Goal: Information Seeking & Learning: Learn about a topic

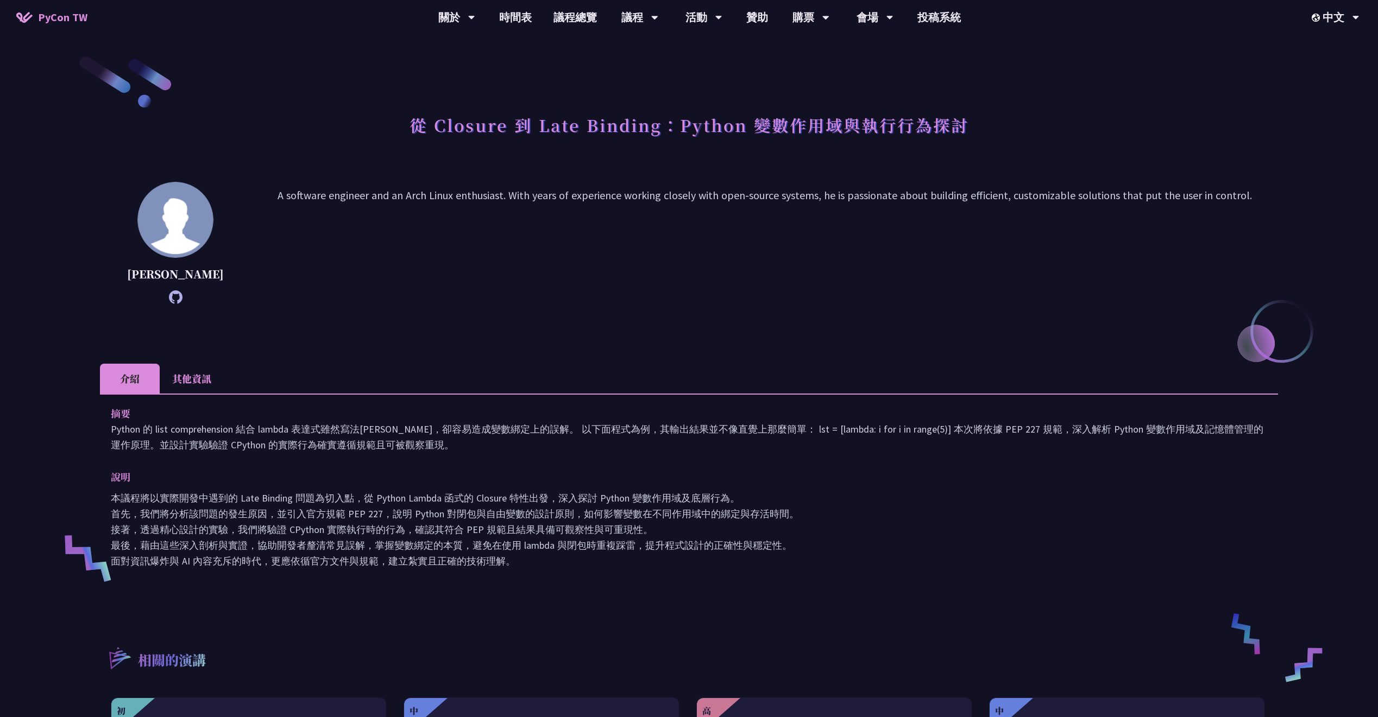
click at [169, 303] on icon at bounding box center [176, 298] width 14 height 14
drag, startPoint x: 570, startPoint y: 110, endPoint x: 622, endPoint y: 122, distance: 54.0
click at [511, 118] on h1 "從 Closure 到 Late Binding：Python 變數作用域與執行行為探討" at bounding box center [689, 125] width 559 height 33
click at [191, 376] on li "其他資訊" at bounding box center [192, 379] width 64 height 30
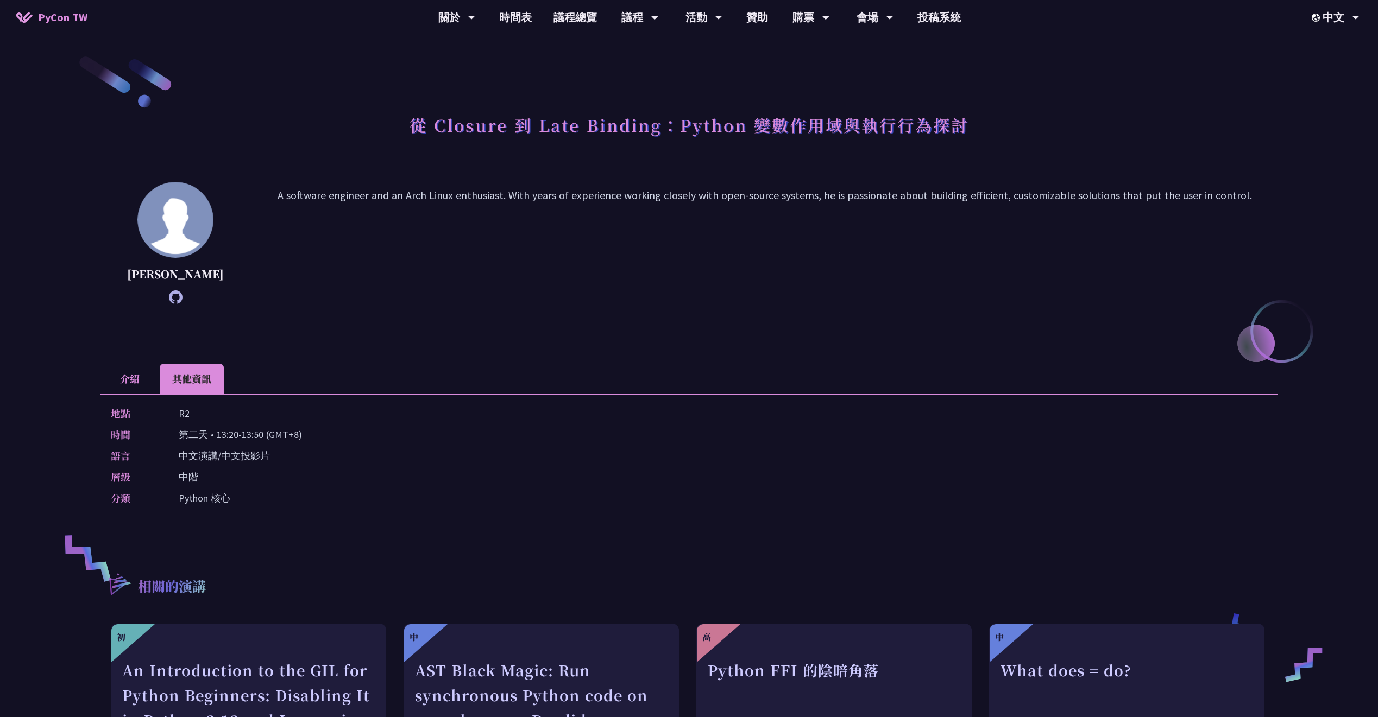
click at [146, 380] on li "介紹" at bounding box center [130, 379] width 60 height 30
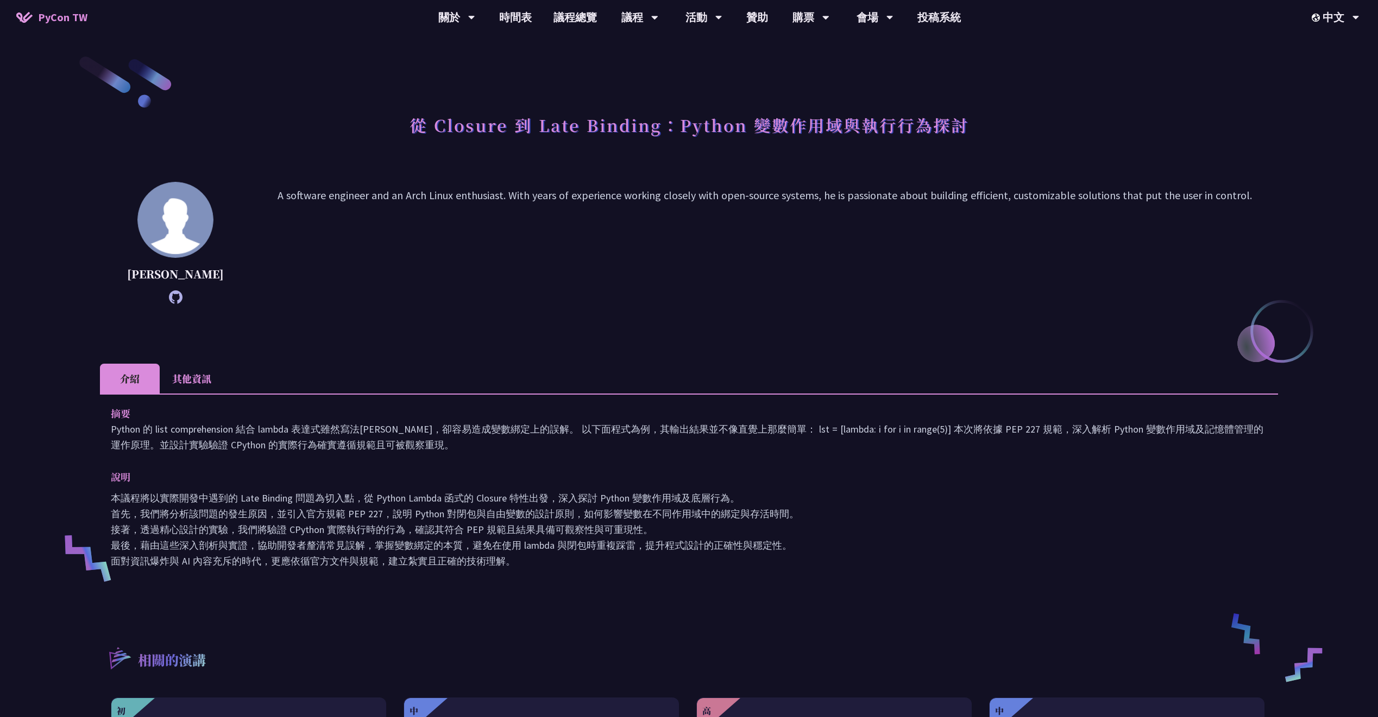
drag, startPoint x: 725, startPoint y: 362, endPoint x: 663, endPoint y: 356, distance: 61.7
click at [659, 357] on div "從 Closure 到 Late Binding：Python 變數作用域與執行行為探討 [PERSON_NAME] A software engineer …" at bounding box center [689, 490] width 1178 height 873
drag, startPoint x: 780, startPoint y: 369, endPoint x: 695, endPoint y: 360, distance: 85.2
click at [695, 360] on div "從 Closure 到 Late Binding：Python 變數作用域與執行行為探討 [PERSON_NAME] A software engineer …" at bounding box center [689, 490] width 1178 height 873
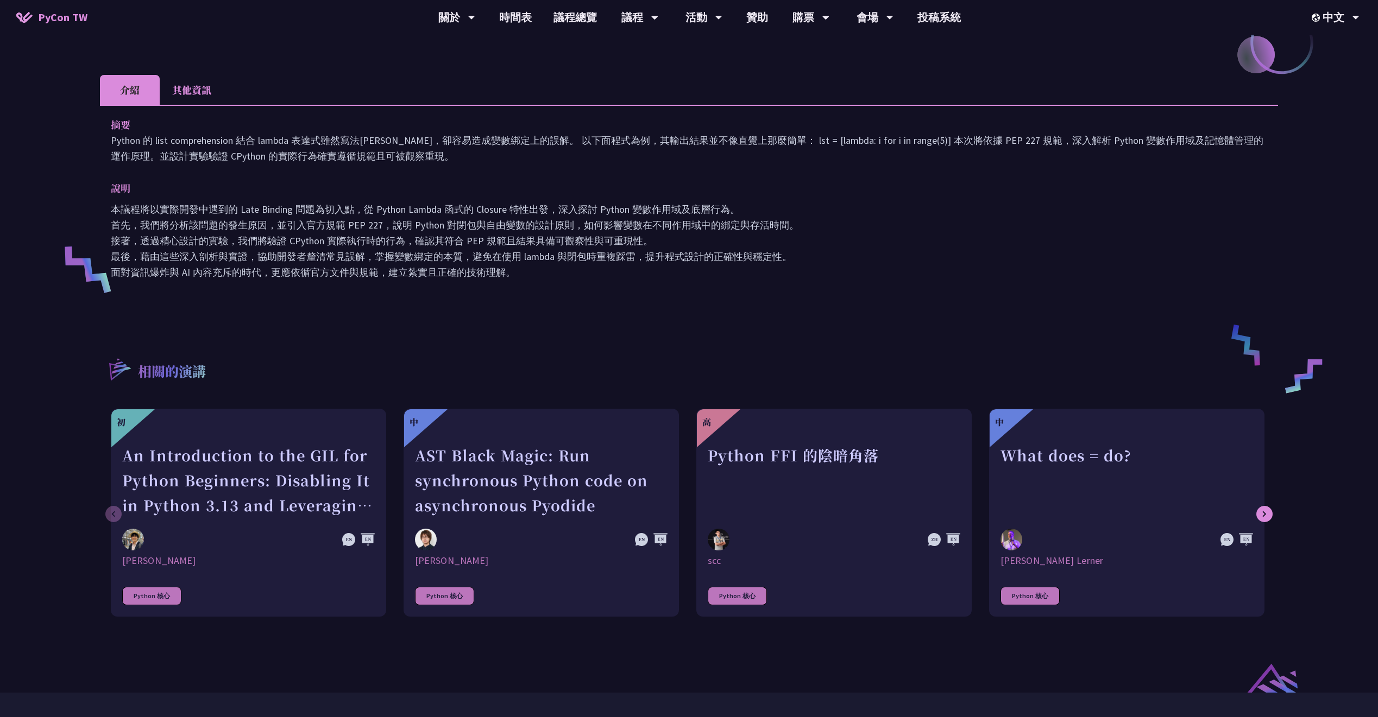
scroll to position [239, 0]
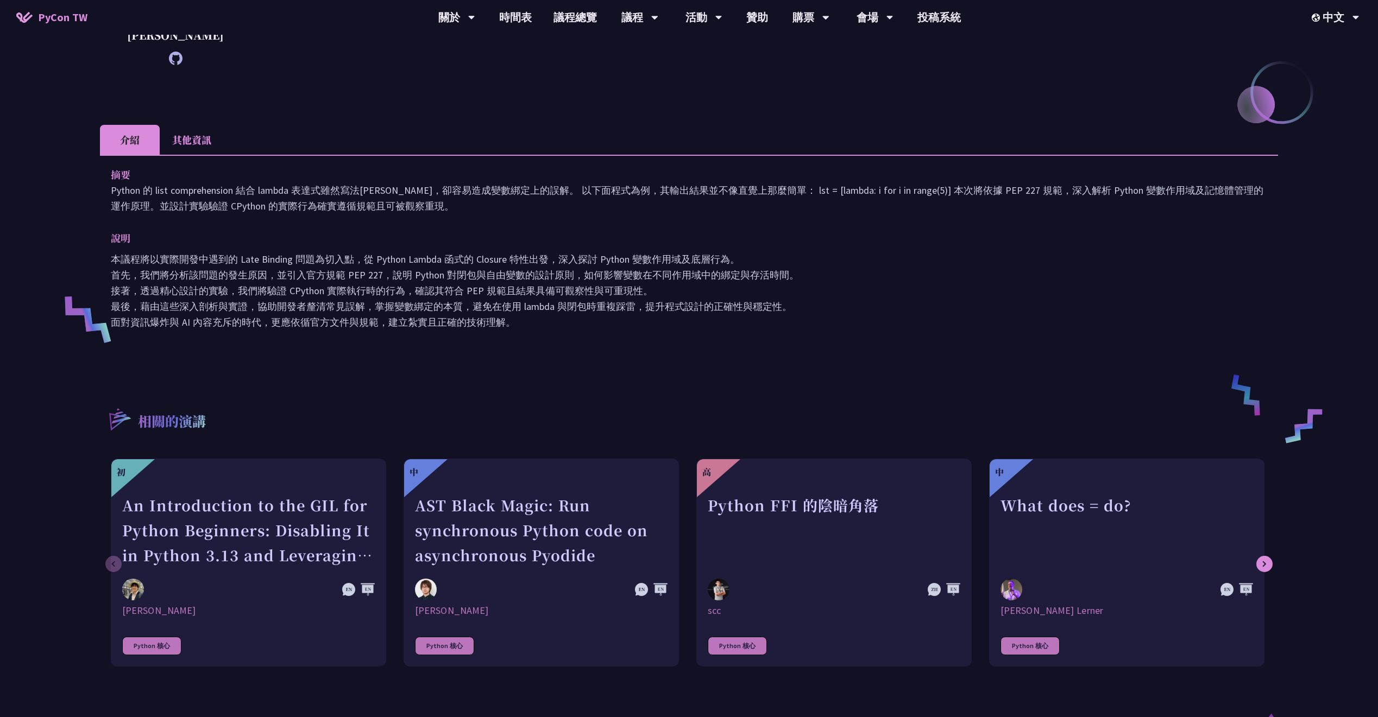
drag, startPoint x: 797, startPoint y: 133, endPoint x: 678, endPoint y: 136, distance: 119.0
click at [678, 136] on ul "介紹 其他資訊" at bounding box center [689, 140] width 1178 height 30
drag, startPoint x: 670, startPoint y: 135, endPoint x: 601, endPoint y: 137, distance: 69.0
click at [601, 137] on ul "介紹 其他資訊" at bounding box center [689, 140] width 1178 height 30
drag, startPoint x: 324, startPoint y: 287, endPoint x: 297, endPoint y: 292, distance: 27.6
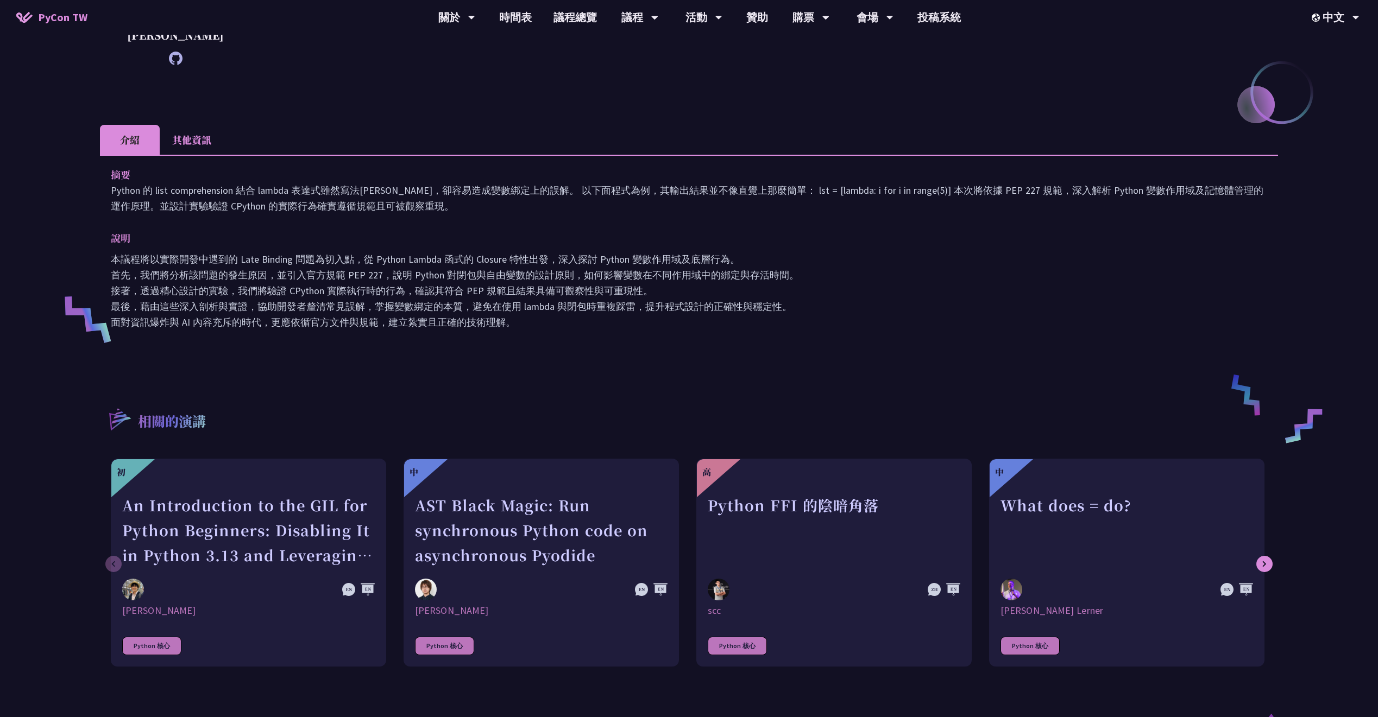
click at [297, 292] on p "本議程將以實際開發中遇到的 Late Binding 問題為切入點，從 Python Lambda 函式的 Closure 特性出發，深入探討 Python …" at bounding box center [689, 290] width 1156 height 79
click at [621, 264] on p "本議程將以實際開發中遇到的 Late Binding 問題為切入點，從 Python Lambda 函式的 Closure 特性出發，深入探討 Python …" at bounding box center [689, 290] width 1156 height 79
drag, startPoint x: 502, startPoint y: 184, endPoint x: 463, endPoint y: 186, distance: 38.7
click at [453, 189] on p "Python 的 list comprehension 結合 lambda 表達式雖然寫法[PERSON_NAME]，卻容易造成變數綁定上的誤解。 以下面程式…" at bounding box center [689, 198] width 1156 height 32
drag, startPoint x: 505, startPoint y: 169, endPoint x: 557, endPoint y: 171, distance: 51.6
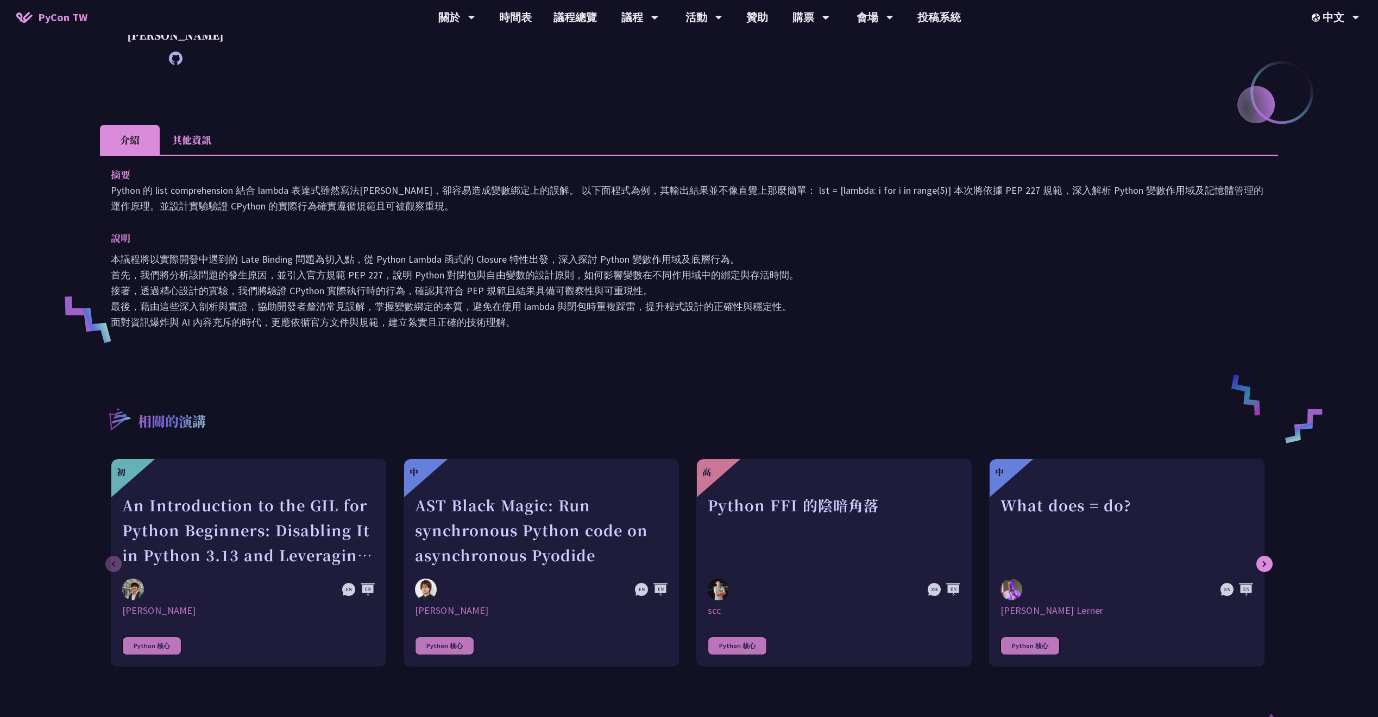
click at [467, 171] on p "摘要" at bounding box center [678, 175] width 1135 height 16
drag, startPoint x: 623, startPoint y: 173, endPoint x: 593, endPoint y: 171, distance: 30.5
click at [554, 172] on p "摘要" at bounding box center [678, 175] width 1135 height 16
drag, startPoint x: 489, startPoint y: 171, endPoint x: 465, endPoint y: 173, distance: 24.0
click at [458, 175] on p "摘要" at bounding box center [678, 175] width 1135 height 16
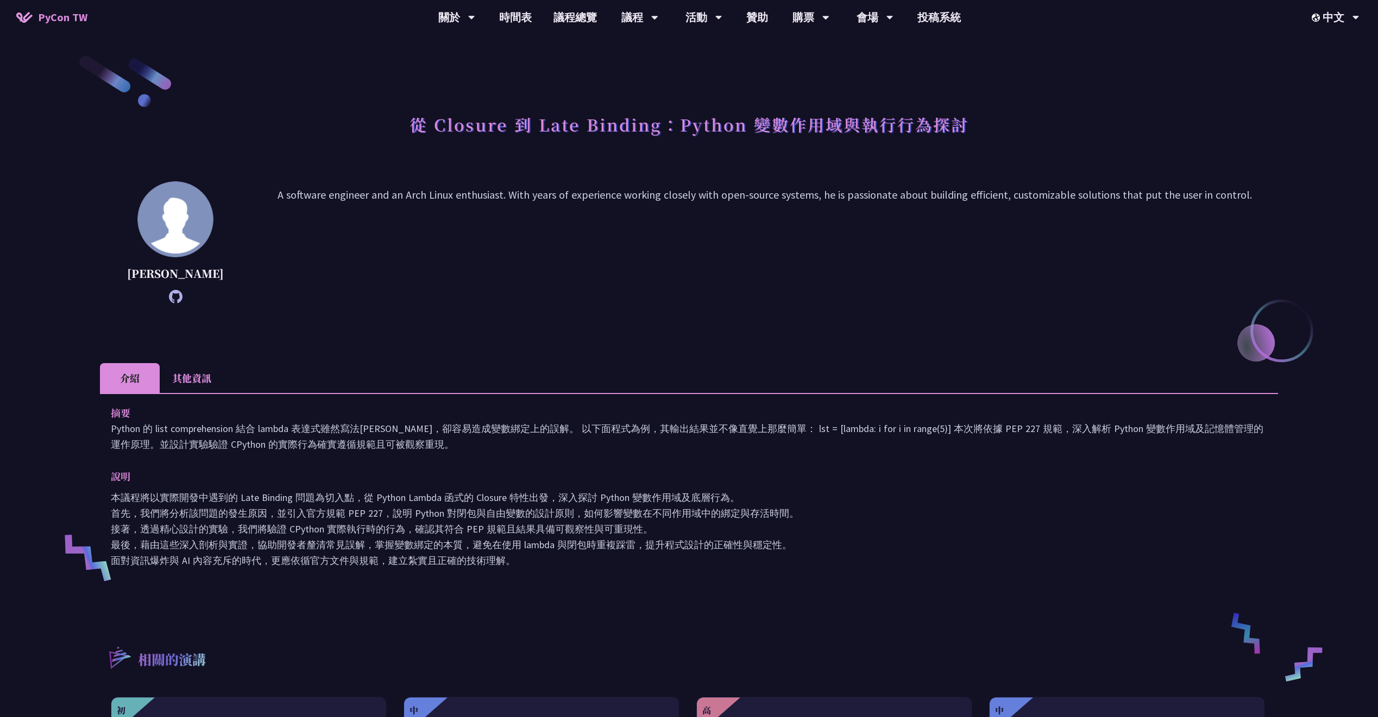
scroll to position [0, 0]
click at [185, 378] on li "其他資訊" at bounding box center [192, 379] width 64 height 30
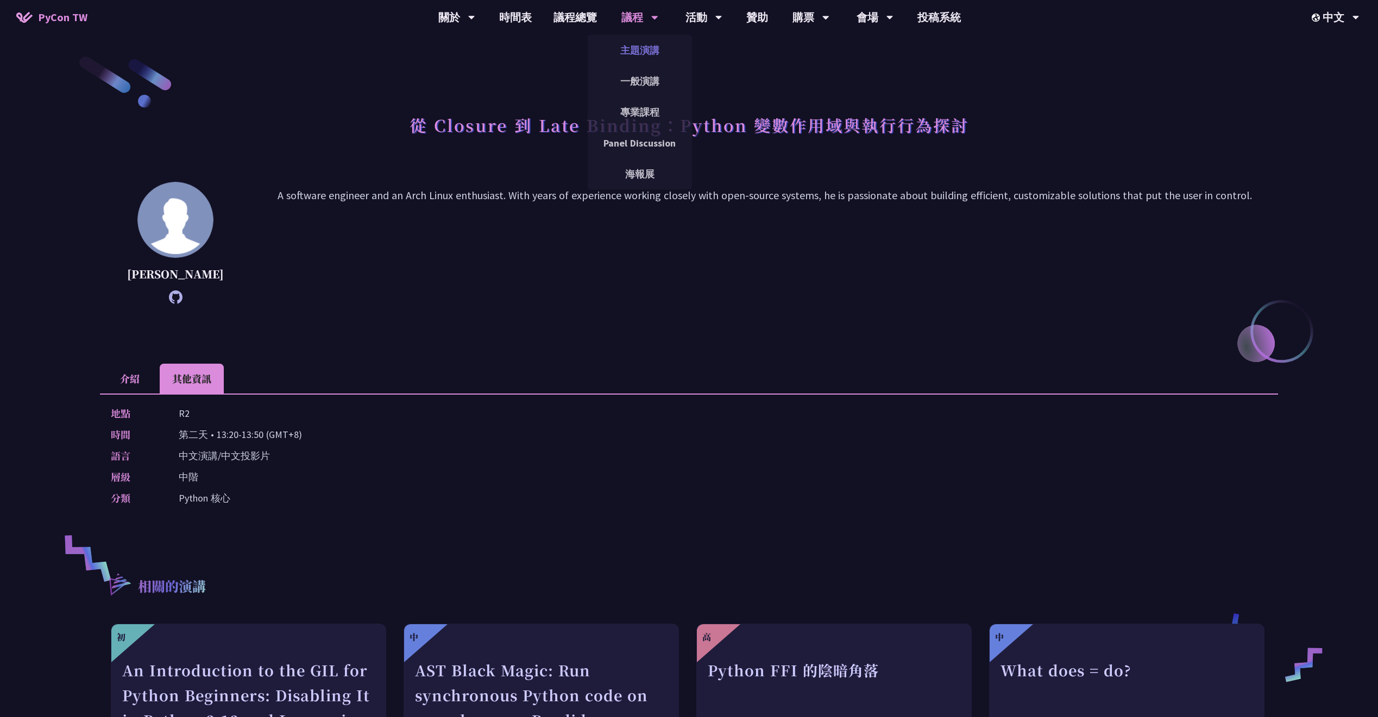
click at [644, 56] on link "主題演講" at bounding box center [640, 50] width 104 height 26
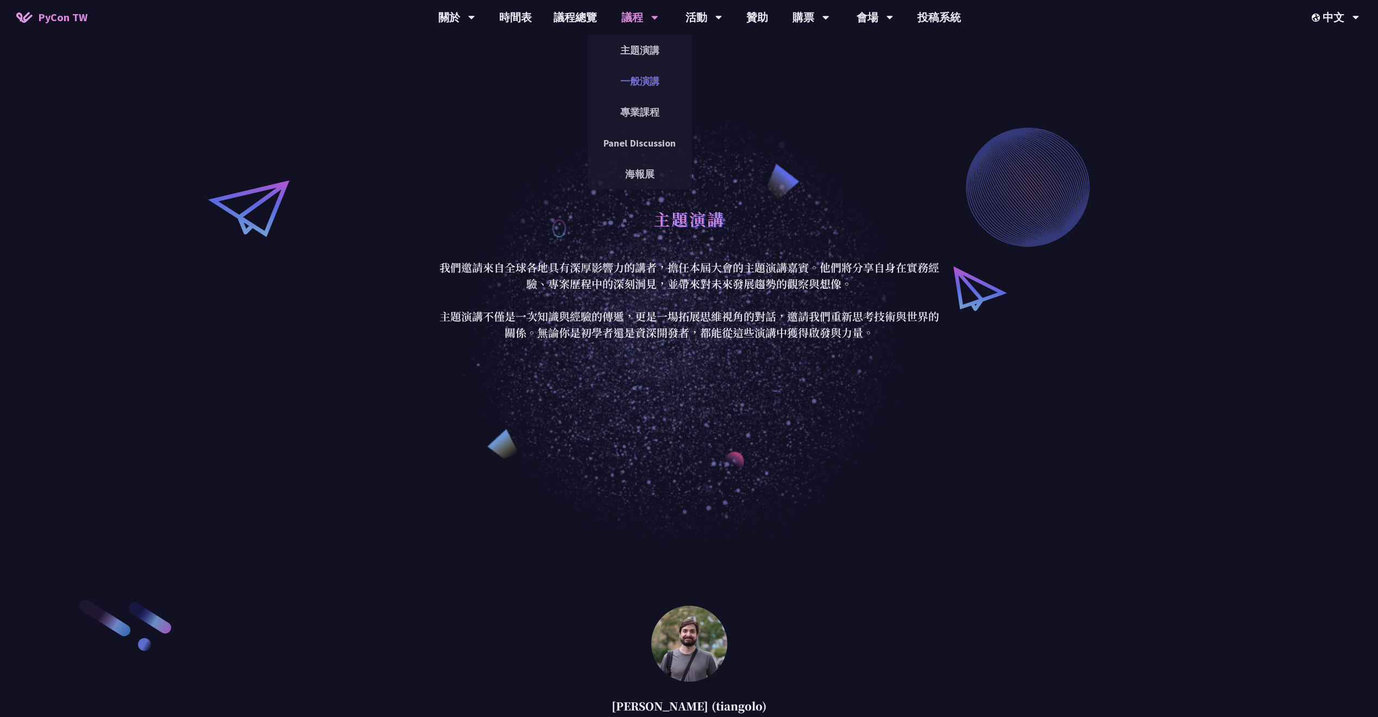
click at [635, 74] on link "一般演講" at bounding box center [640, 81] width 104 height 26
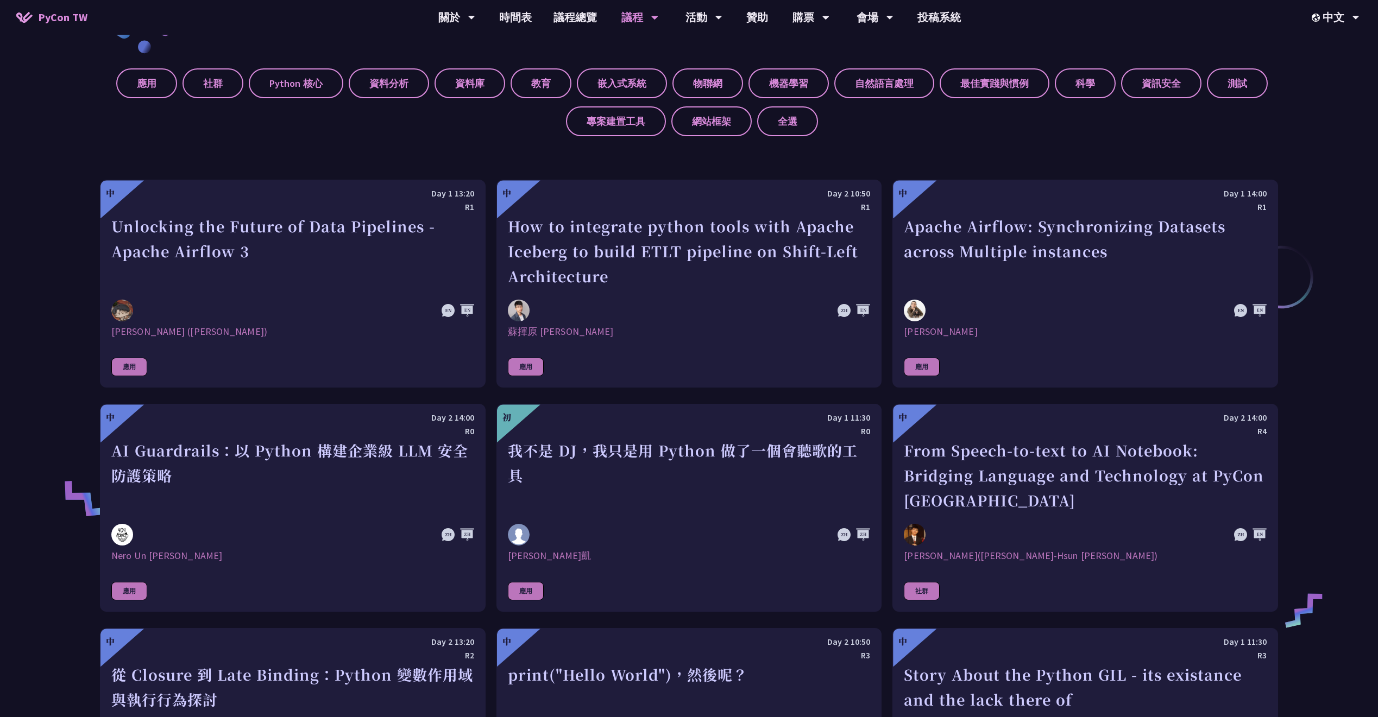
scroll to position [917, 0]
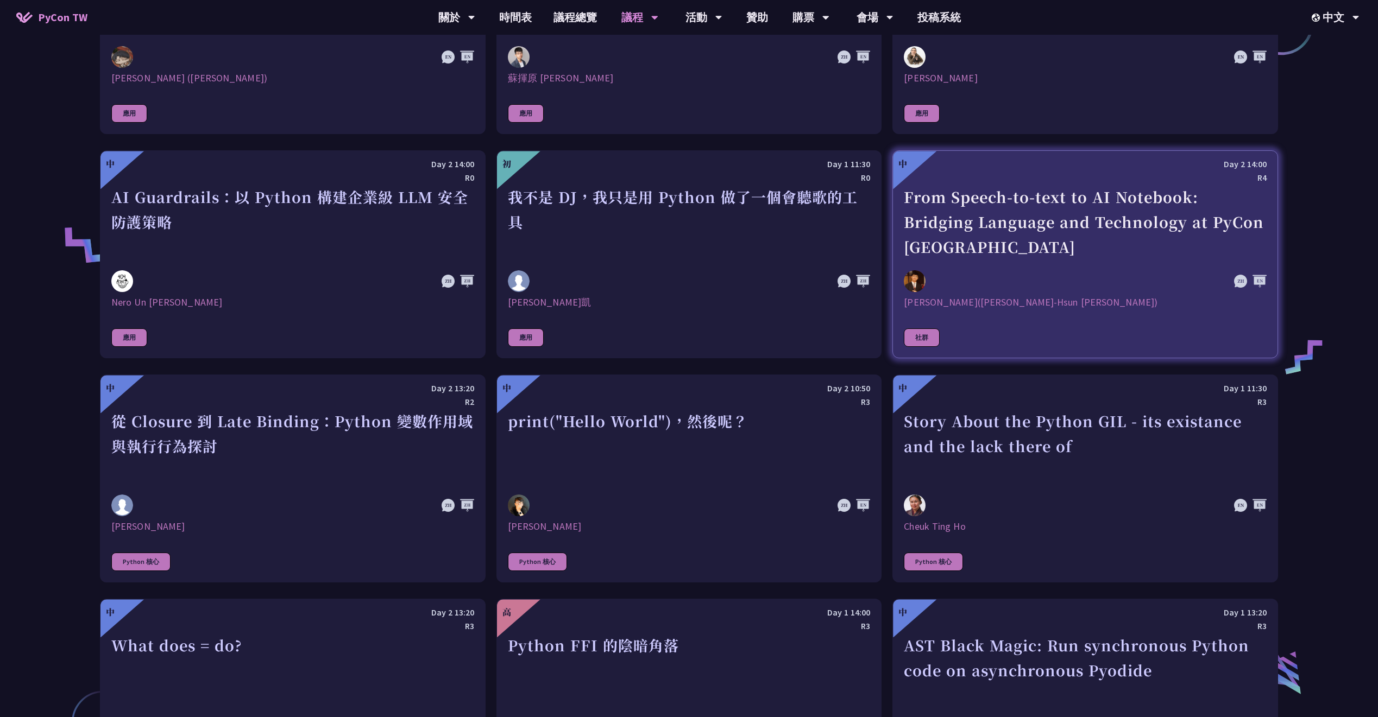
drag, startPoint x: 976, startPoint y: 179, endPoint x: 925, endPoint y: 168, distance: 52.2
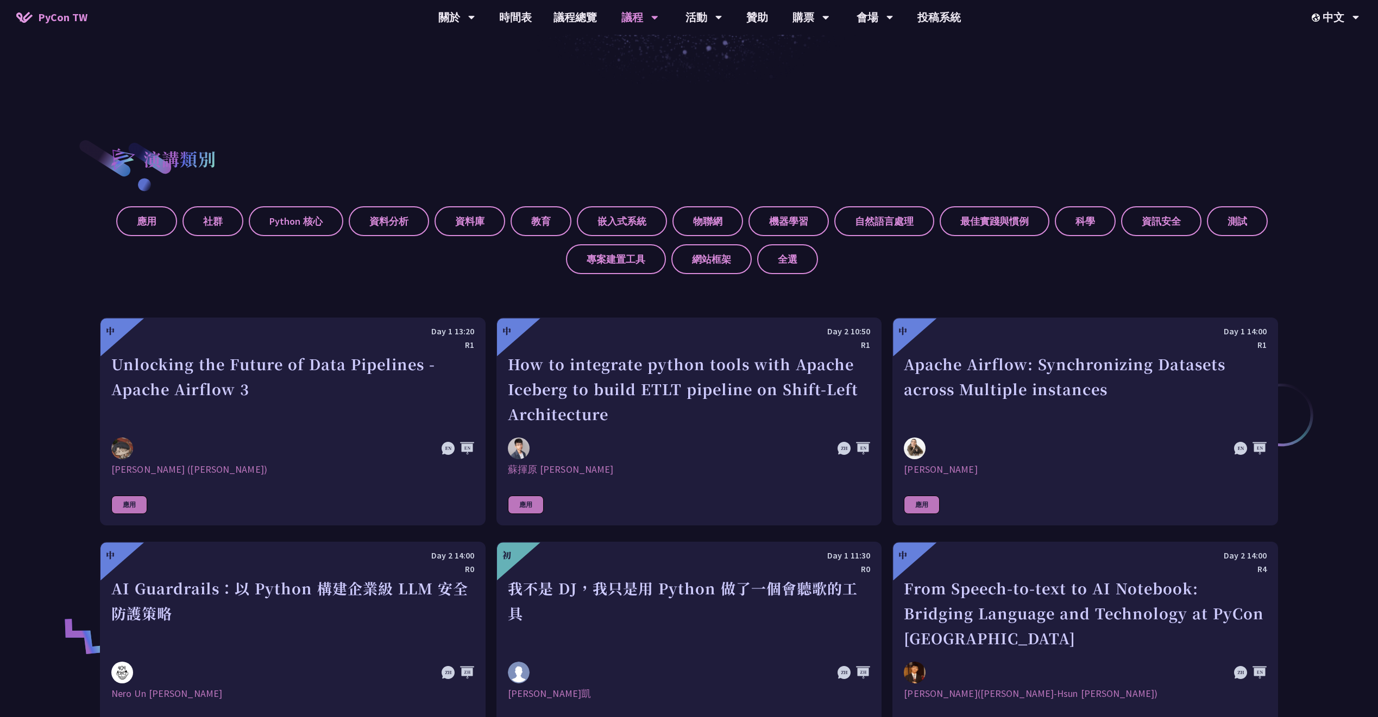
scroll to position [282, 0]
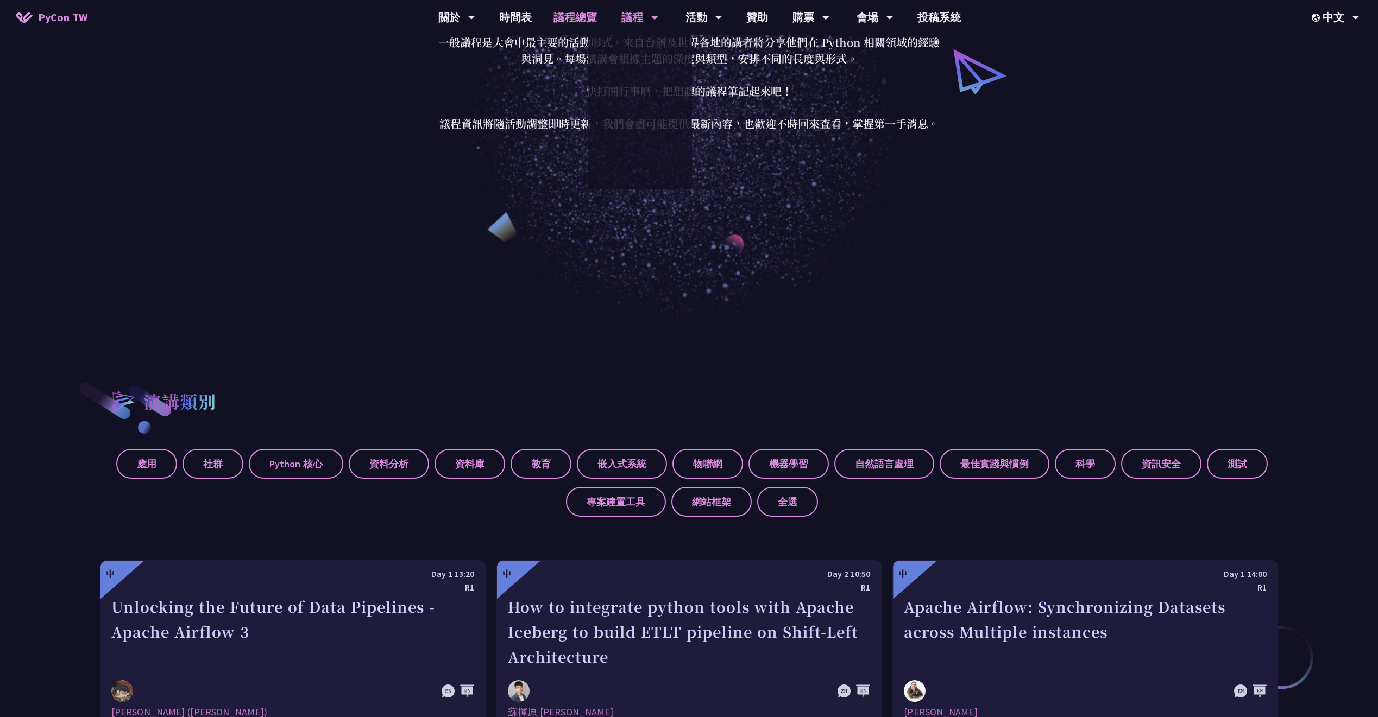
click at [561, 14] on link "議程總覽" at bounding box center [575, 17] width 65 height 35
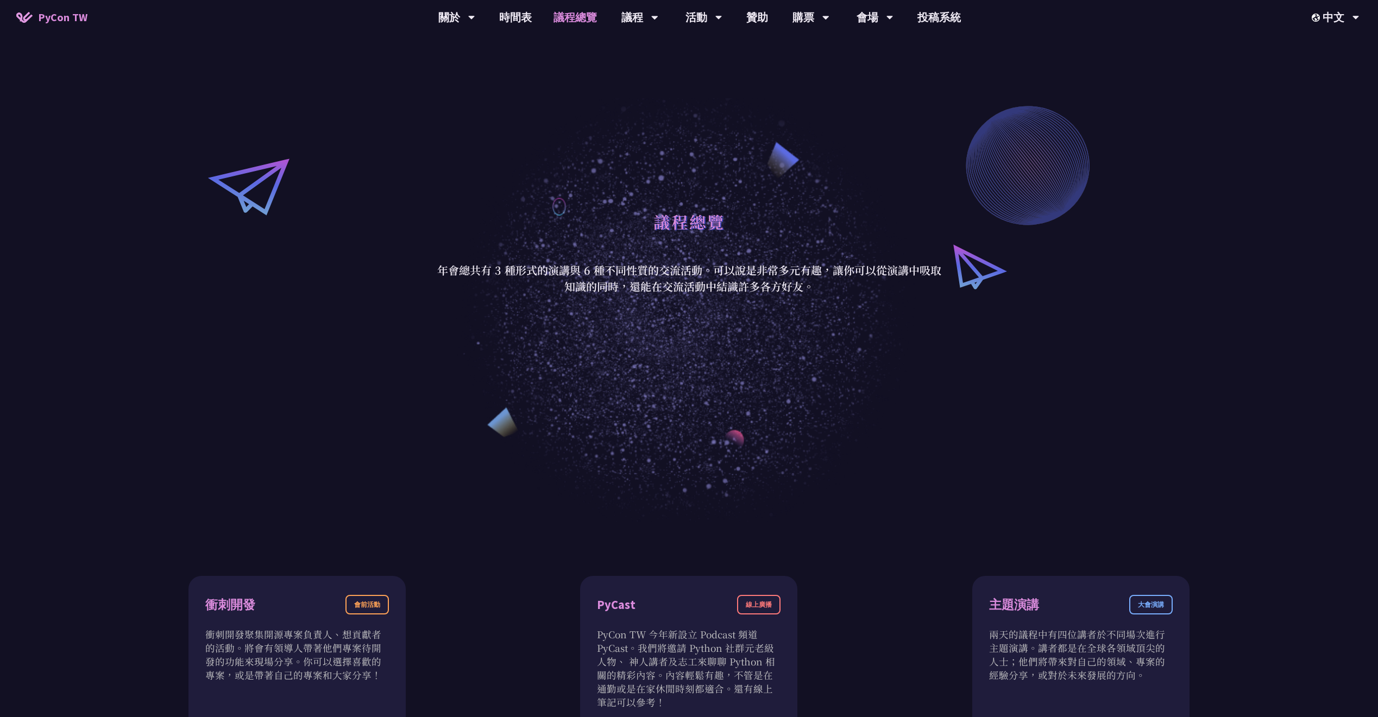
scroll to position [330, 0]
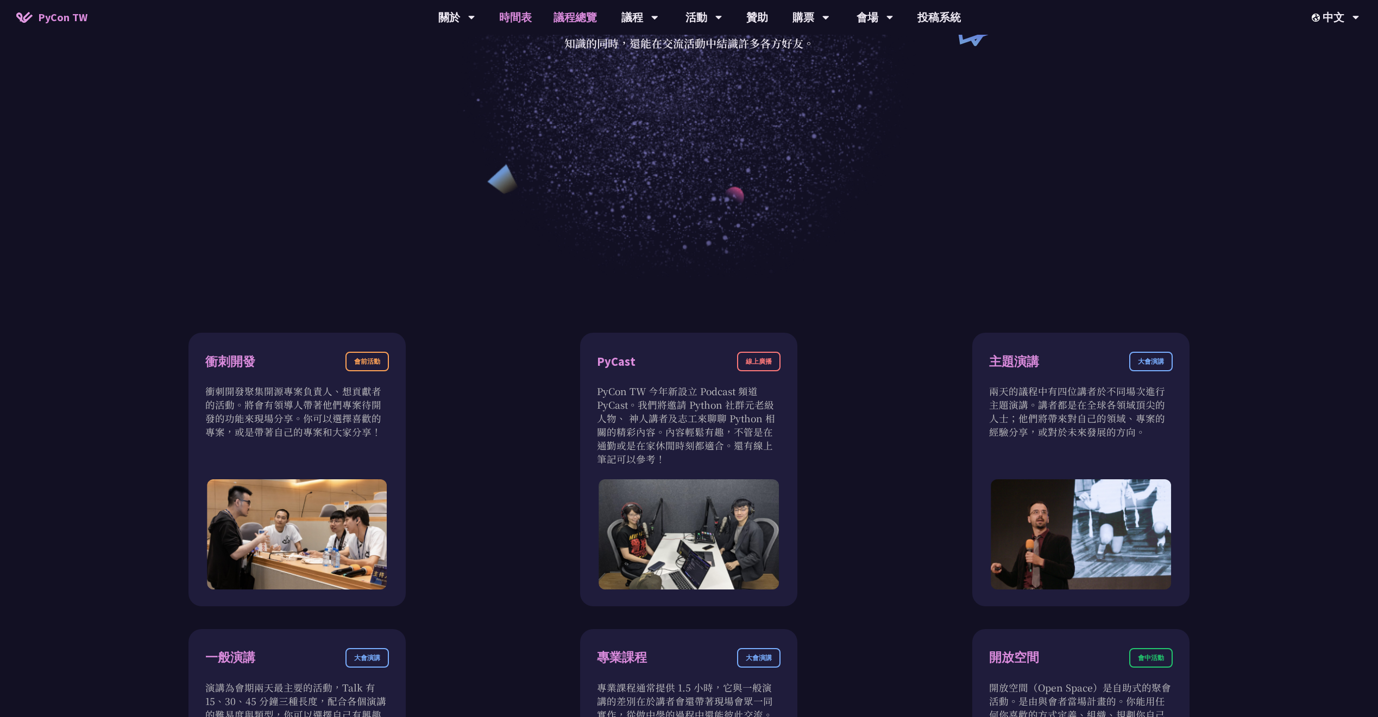
click at [507, 21] on link "時間表" at bounding box center [515, 17] width 54 height 35
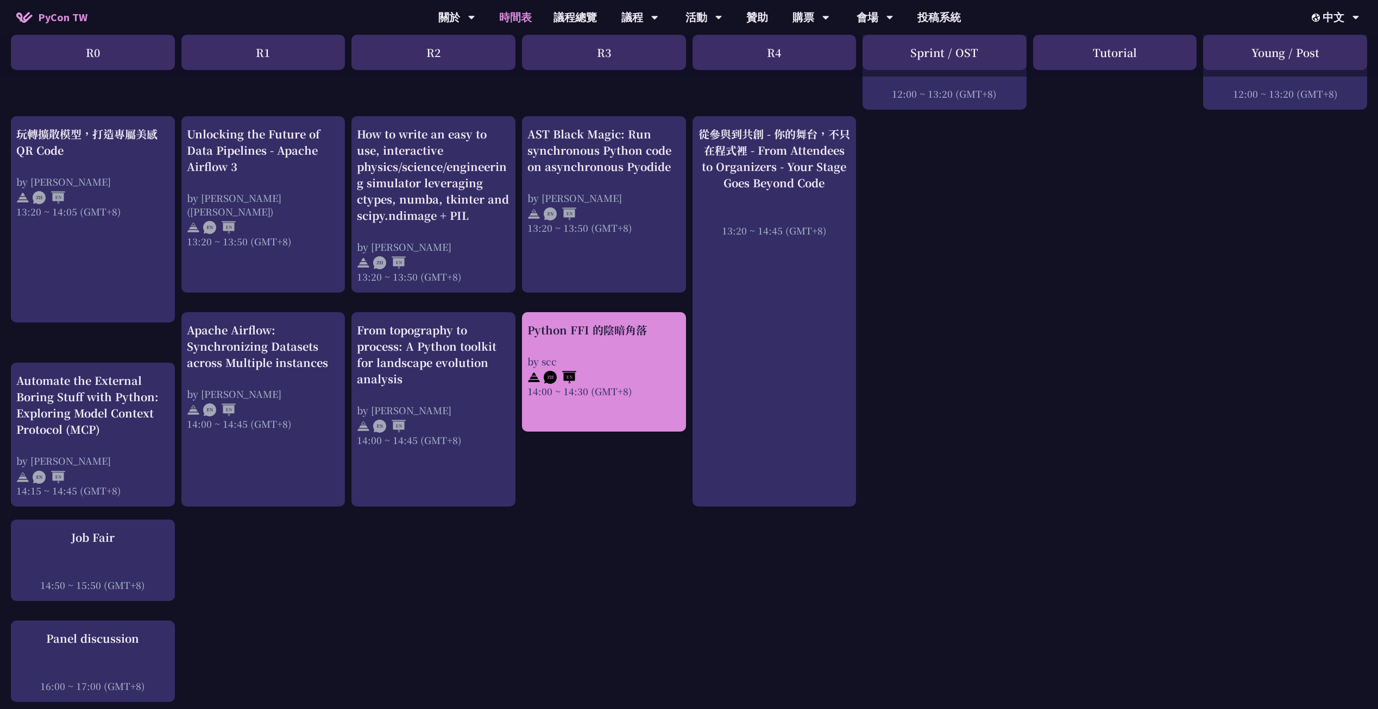
scroll to position [799, 0]
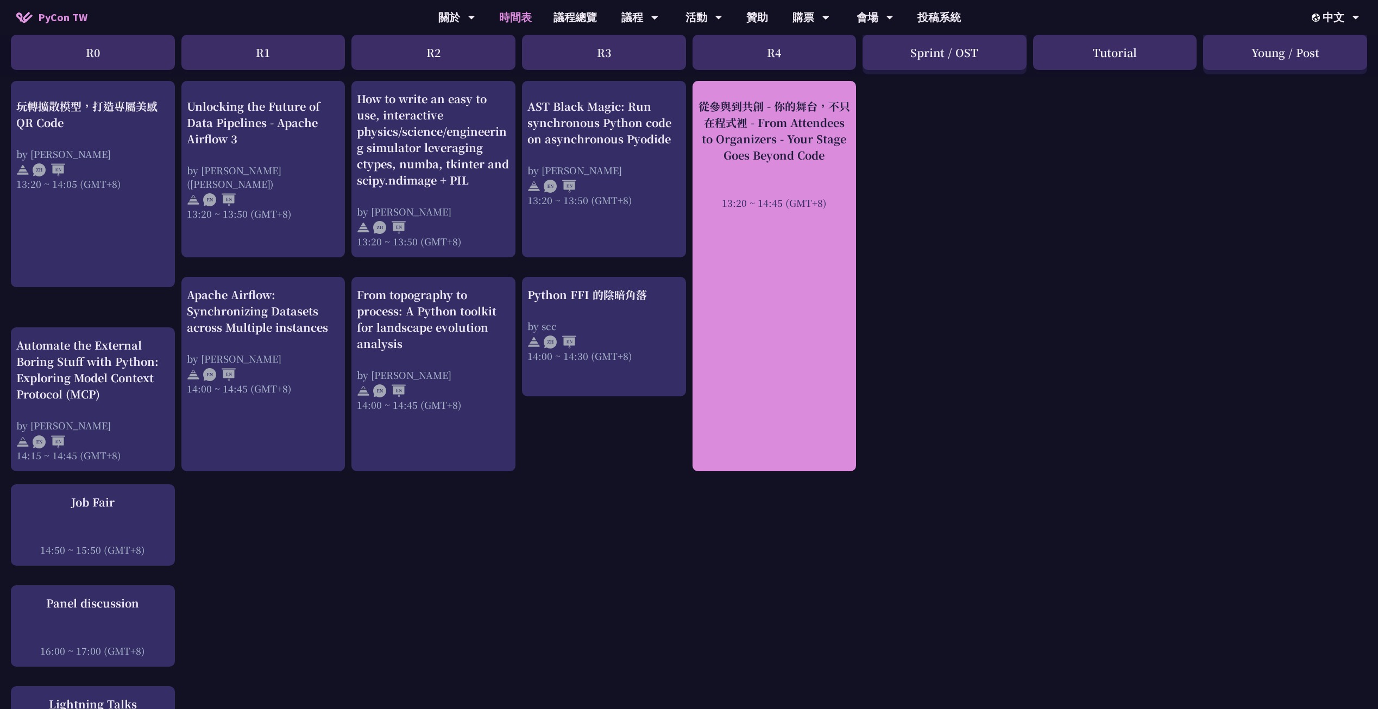
click at [819, 337] on div "從參與到共創 - 你的舞台，不只在程式裡 - From Attendees to Organizers - Your Stage Goes Beyond Co…" at bounding box center [774, 276] width 164 height 390
click at [780, 110] on div "從參與到共創 - 你的舞台，不只在程式裡 - From Attendees to Organizers - Your Stage Goes Beyond Co…" at bounding box center [774, 130] width 153 height 65
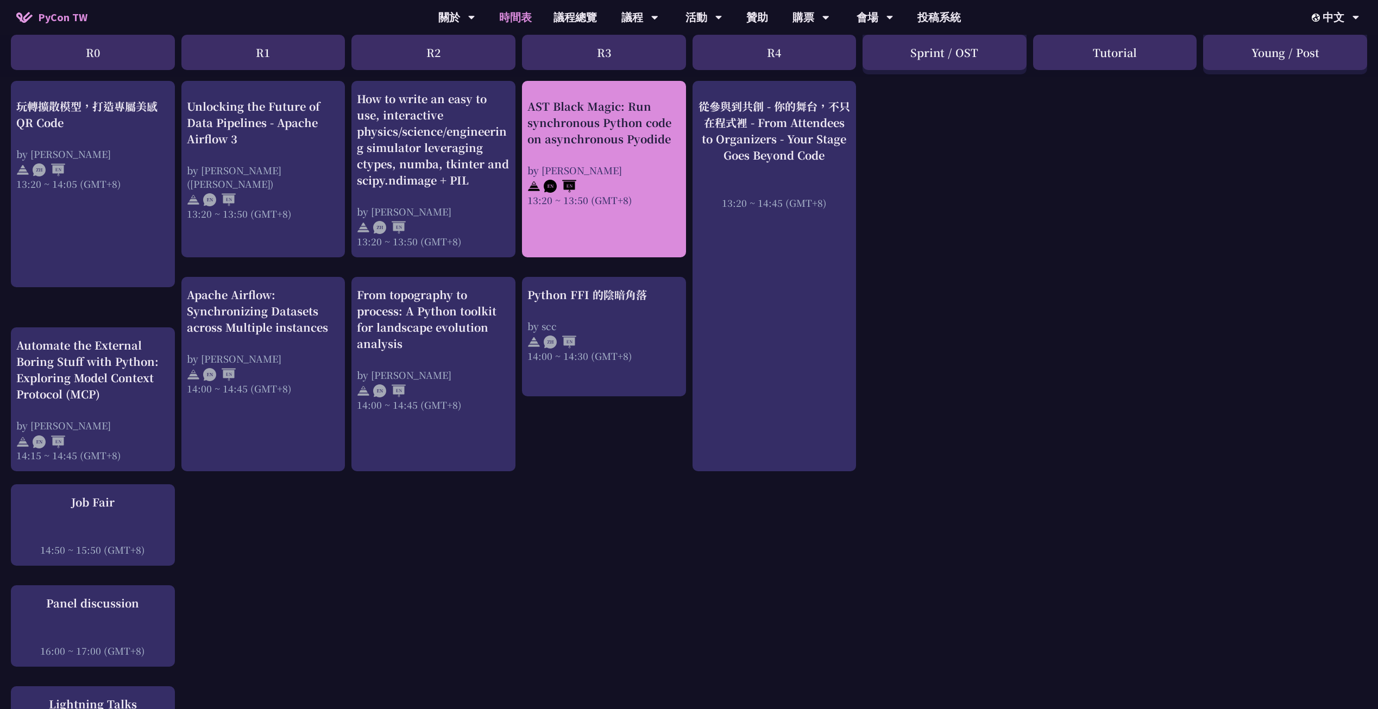
click at [637, 142] on div "AST Black Magic: Run synchronous Python code on asynchronous Pyodide" at bounding box center [603, 122] width 153 height 49
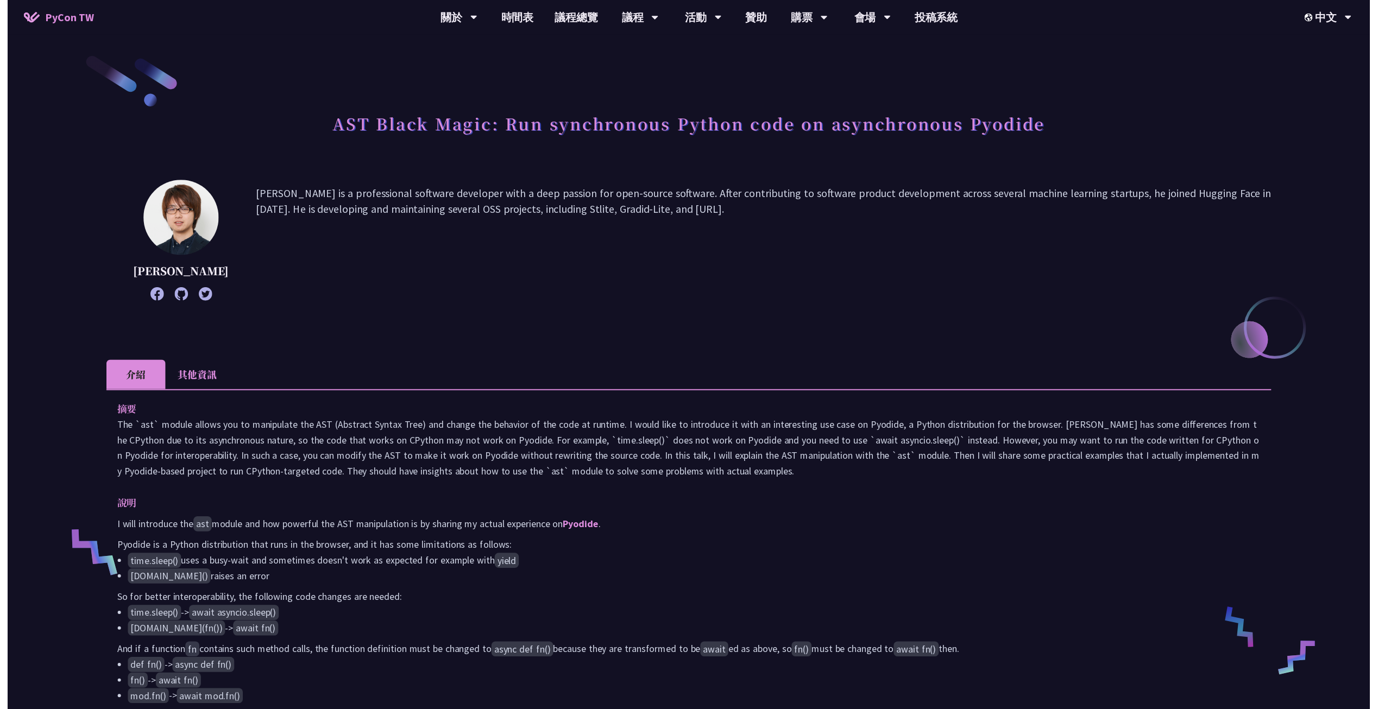
scroll to position [799, 0]
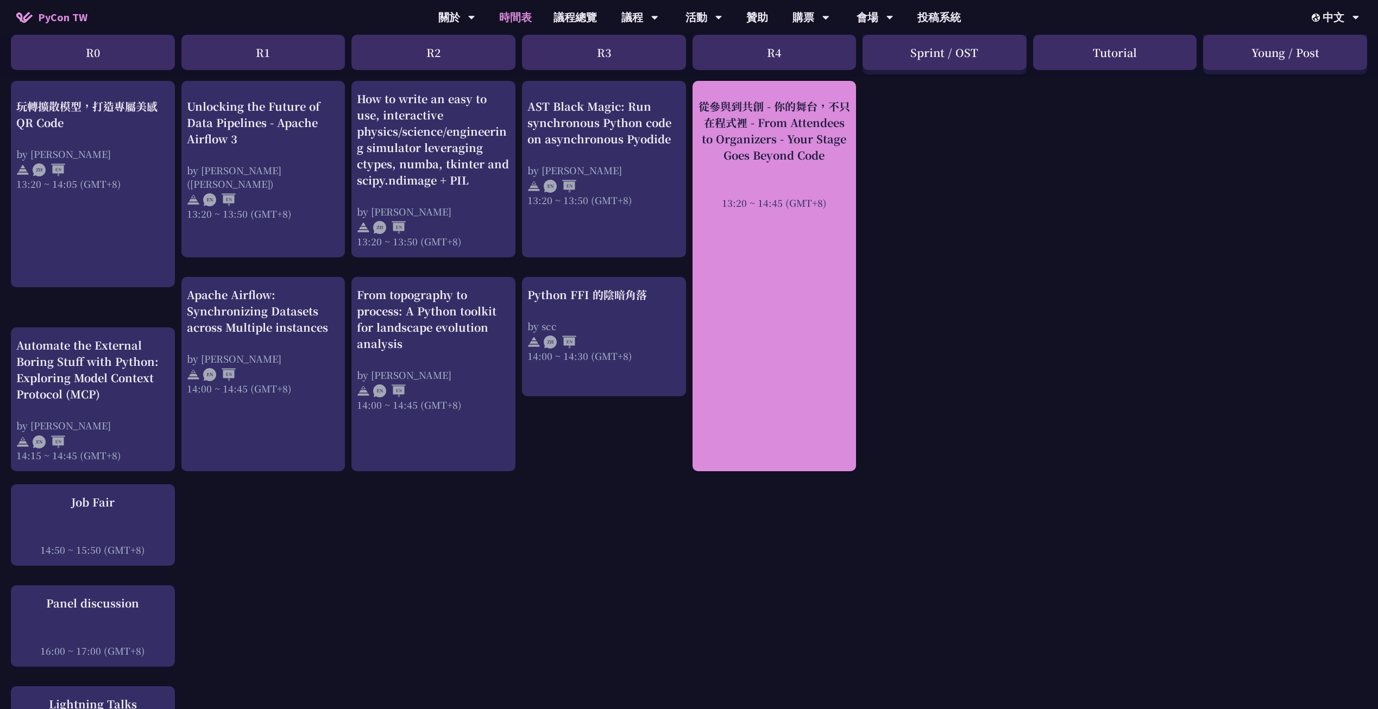
click at [762, 228] on div "從參與到共創 - 你的舞台，不只在程式裡 - From Attendees to Organizers - Your Stage Goes Beyond Co…" at bounding box center [774, 276] width 164 height 390
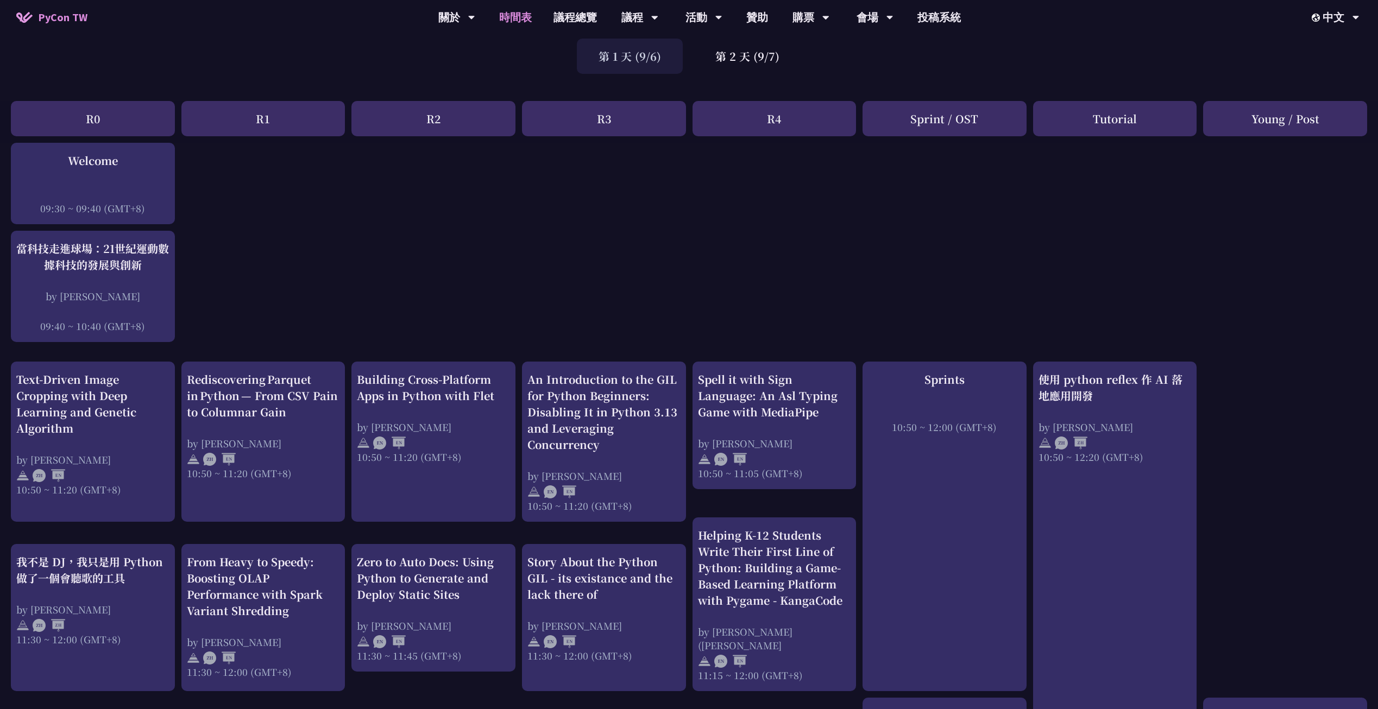
scroll to position [0, 0]
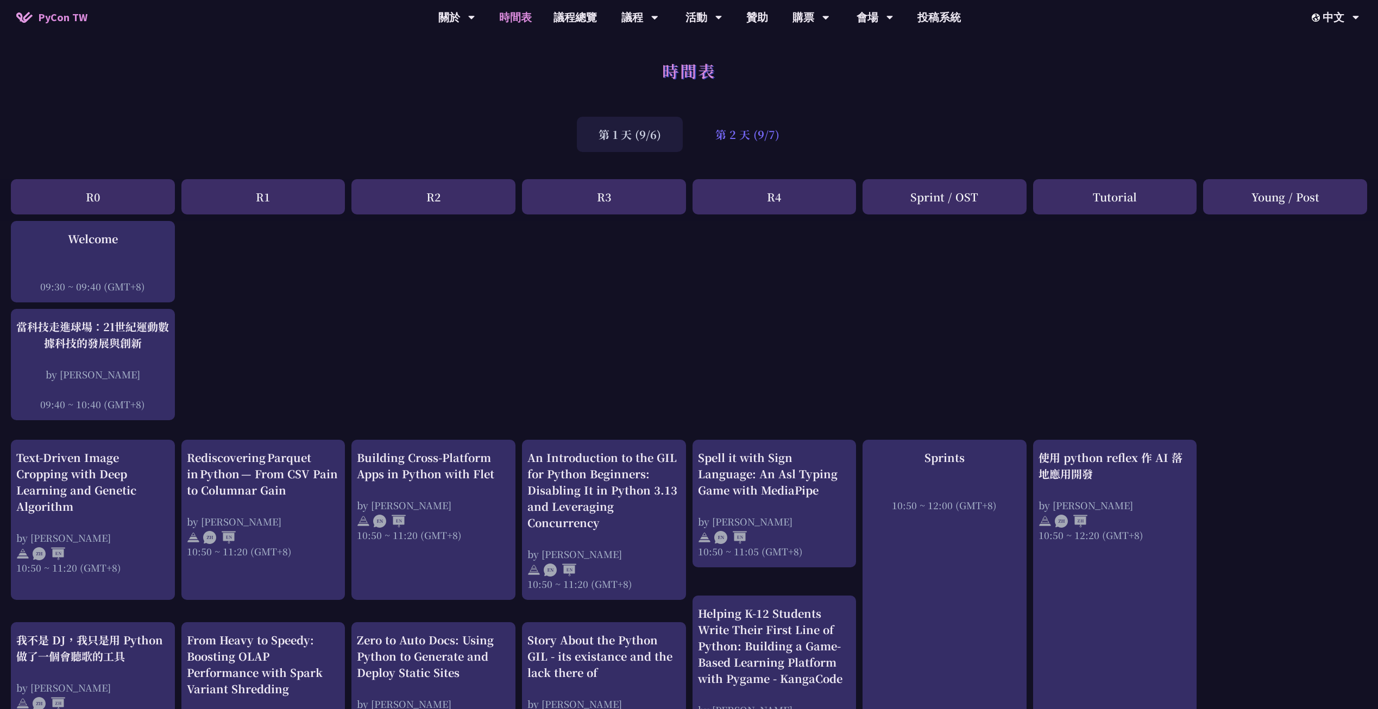
click at [748, 126] on div "第 2 天 (9/7)" at bounding box center [748, 134] width 108 height 35
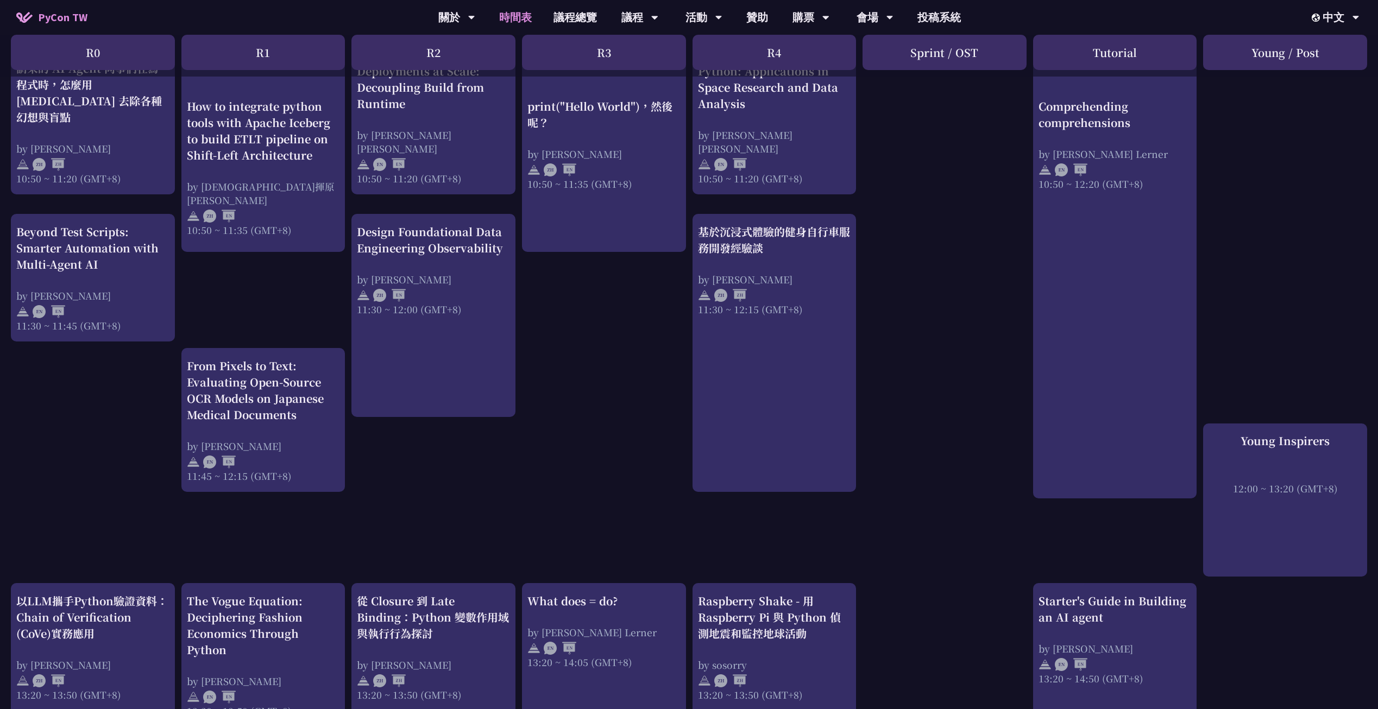
scroll to position [552, 0]
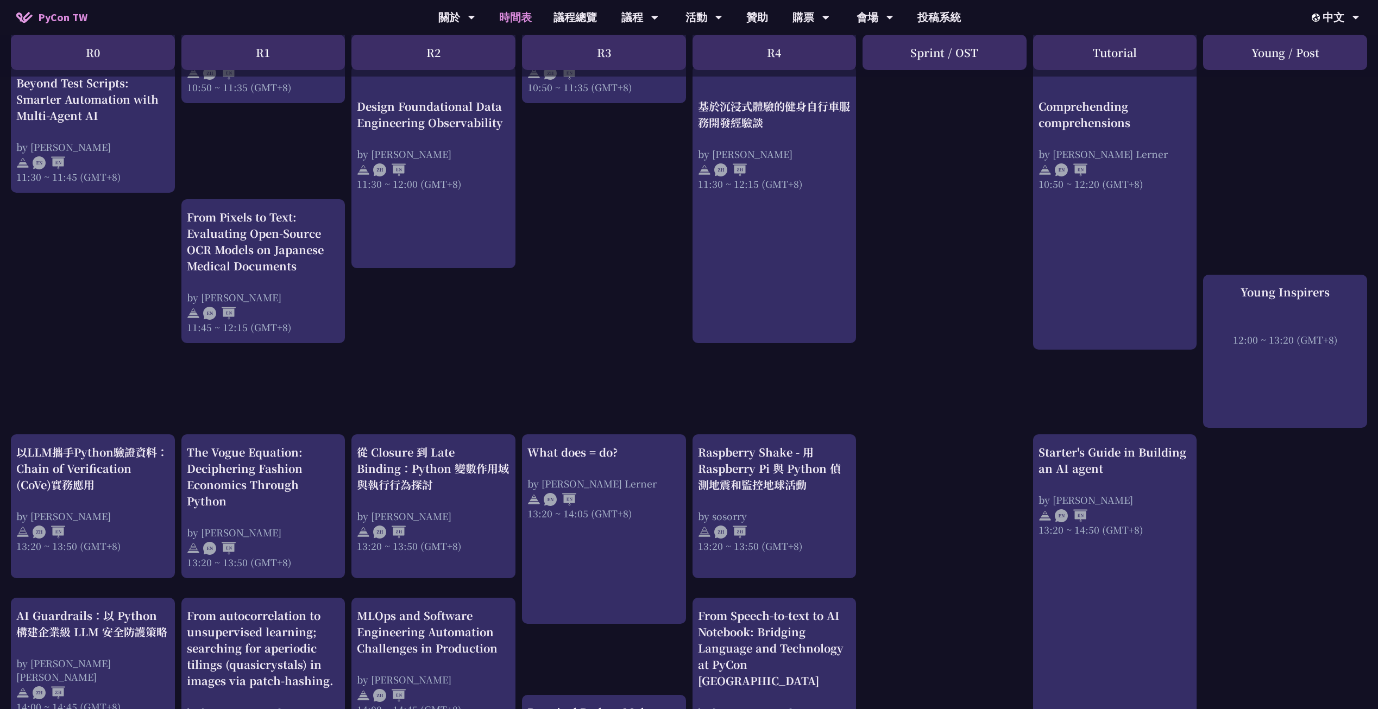
drag, startPoint x: 1100, startPoint y: 225, endPoint x: 966, endPoint y: 232, distance: 133.8
click at [966, 232] on div "print("Hello World")，然後呢？ by [PERSON_NAME] 10:50 ~ 11:35 (GMT+8) What does = do…" at bounding box center [689, 459] width 1378 height 1580
drag, startPoint x: 1062, startPoint y: 226, endPoint x: 1025, endPoint y: 199, distance: 45.7
drag, startPoint x: 1047, startPoint y: 206, endPoint x: 947, endPoint y: 211, distance: 100.6
click at [947, 211] on div "print("Hello World")，然後呢？ by [PERSON_NAME] 10:50 ~ 11:35 (GMT+8) What does = do…" at bounding box center [689, 459] width 1378 height 1580
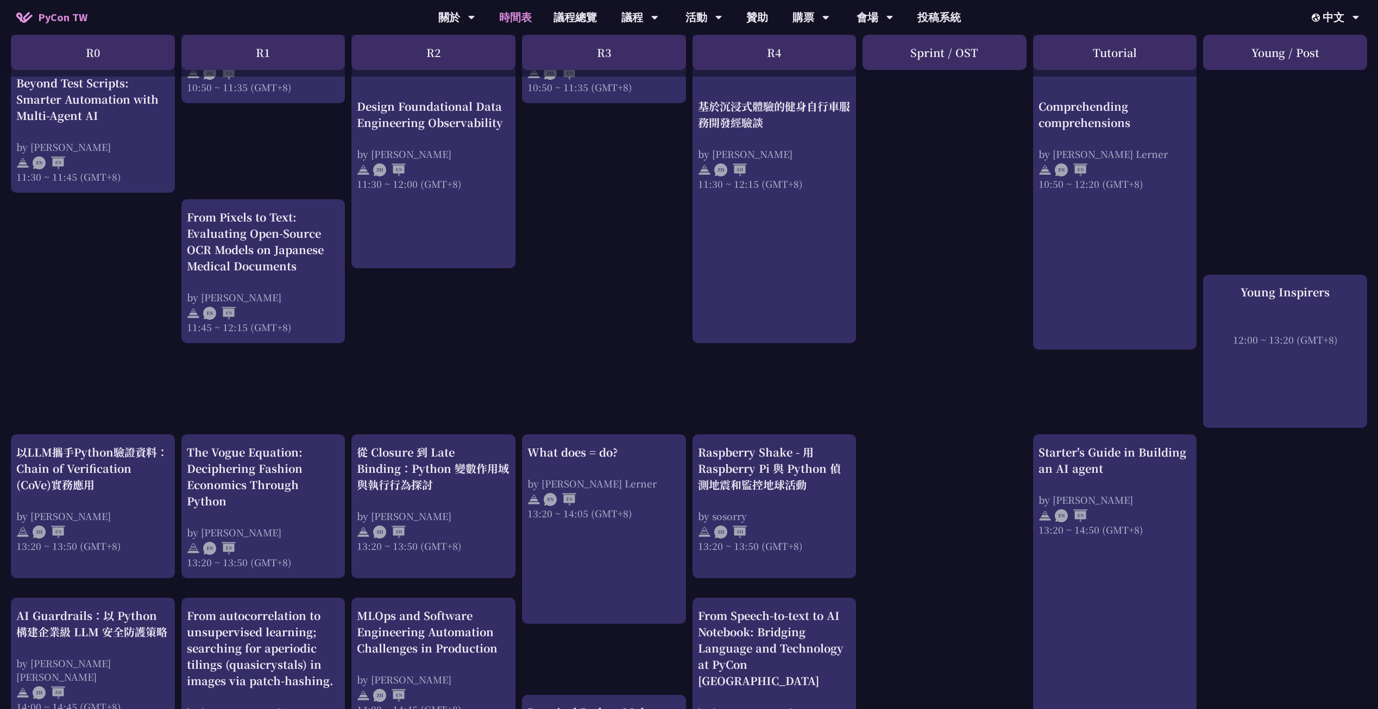
drag, startPoint x: 522, startPoint y: 339, endPoint x: 495, endPoint y: 322, distance: 33.0
click at [458, 328] on div "print("Hello World")，然後呢？ by [PERSON_NAME] 10:50 ~ 11:35 (GMT+8) What does = do…" at bounding box center [689, 459] width 1378 height 1580
drag, startPoint x: 558, startPoint y: 424, endPoint x: 518, endPoint y: 366, distance: 70.7
click at [518, 366] on div "print("Hello World")，然後呢？ by [PERSON_NAME] 10:50 ~ 11:35 (GMT+8) What does = do…" at bounding box center [689, 459] width 1378 height 1580
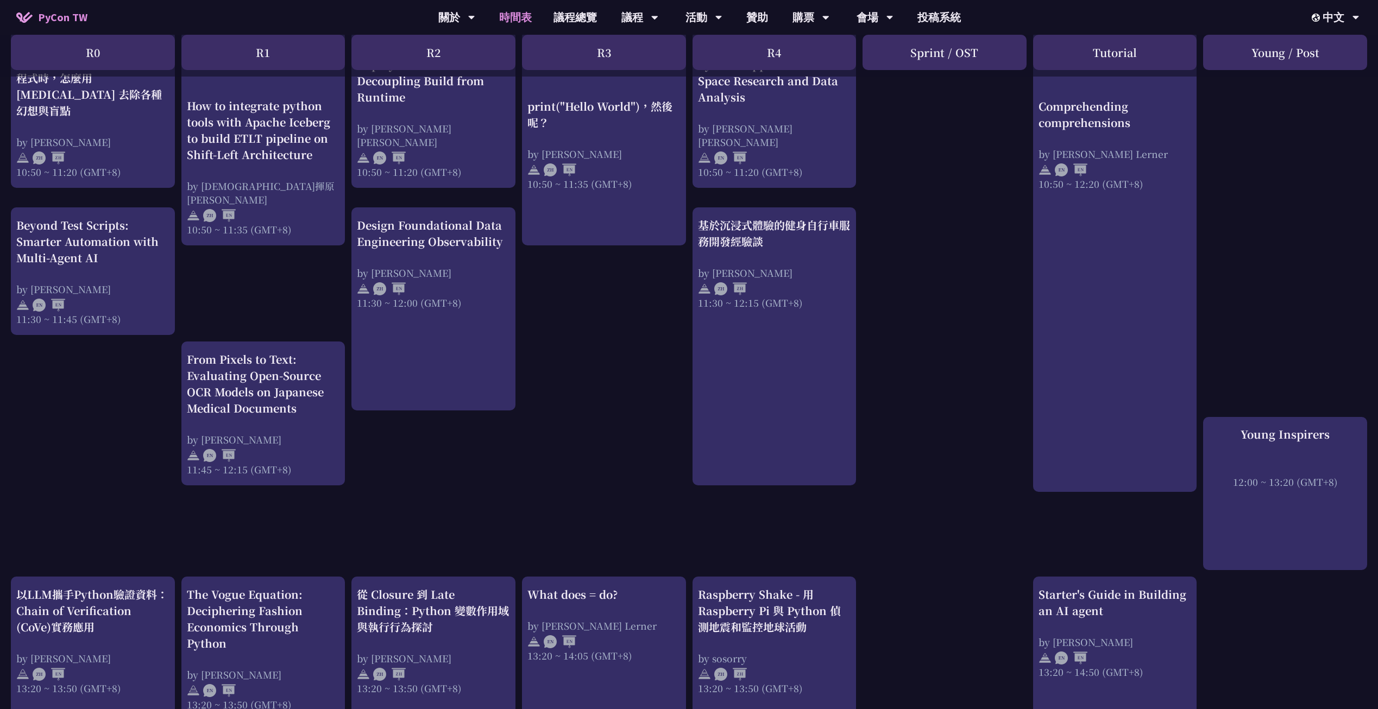
scroll to position [326, 0]
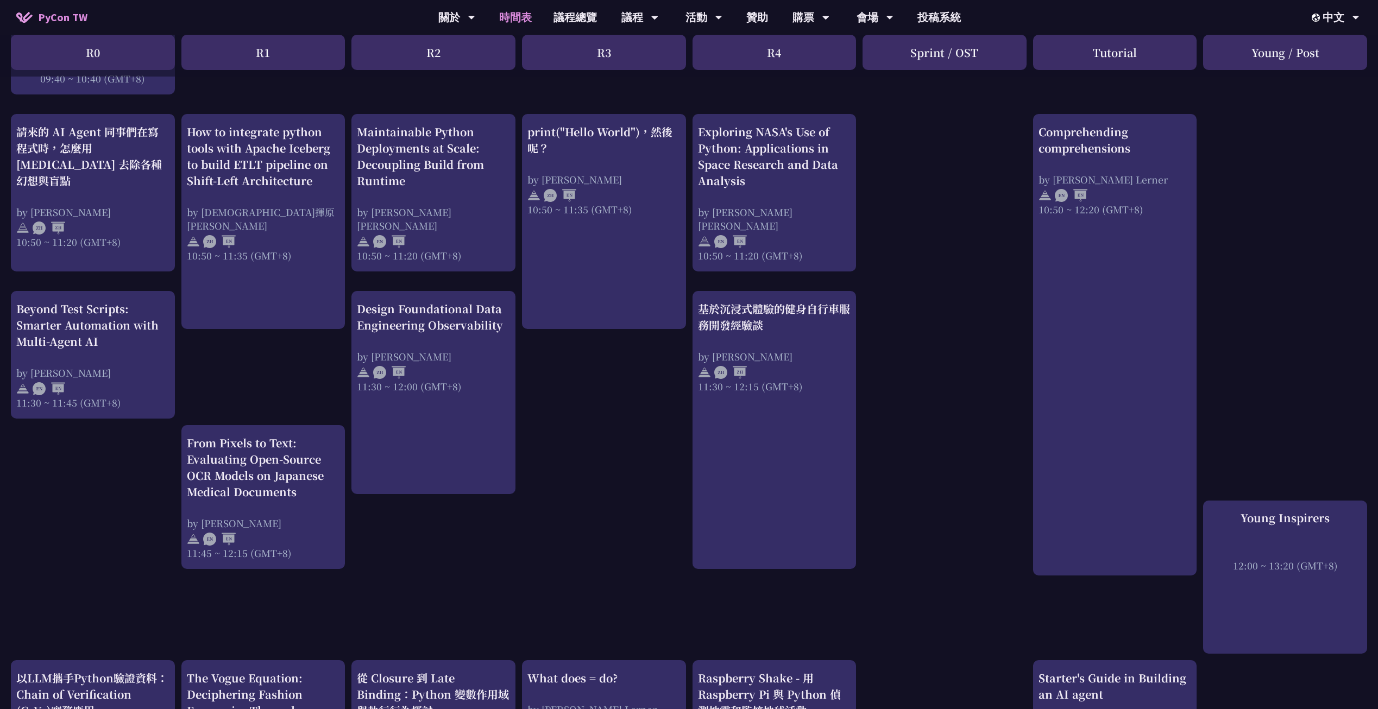
drag, startPoint x: 776, startPoint y: 382, endPoint x: 676, endPoint y: 395, distance: 100.2
click at [651, 402] on div "print("Hello World")，然後呢？ by [PERSON_NAME] 10:50 ~ 11:35 (GMT+8) What does = do…" at bounding box center [689, 685] width 1378 height 1580
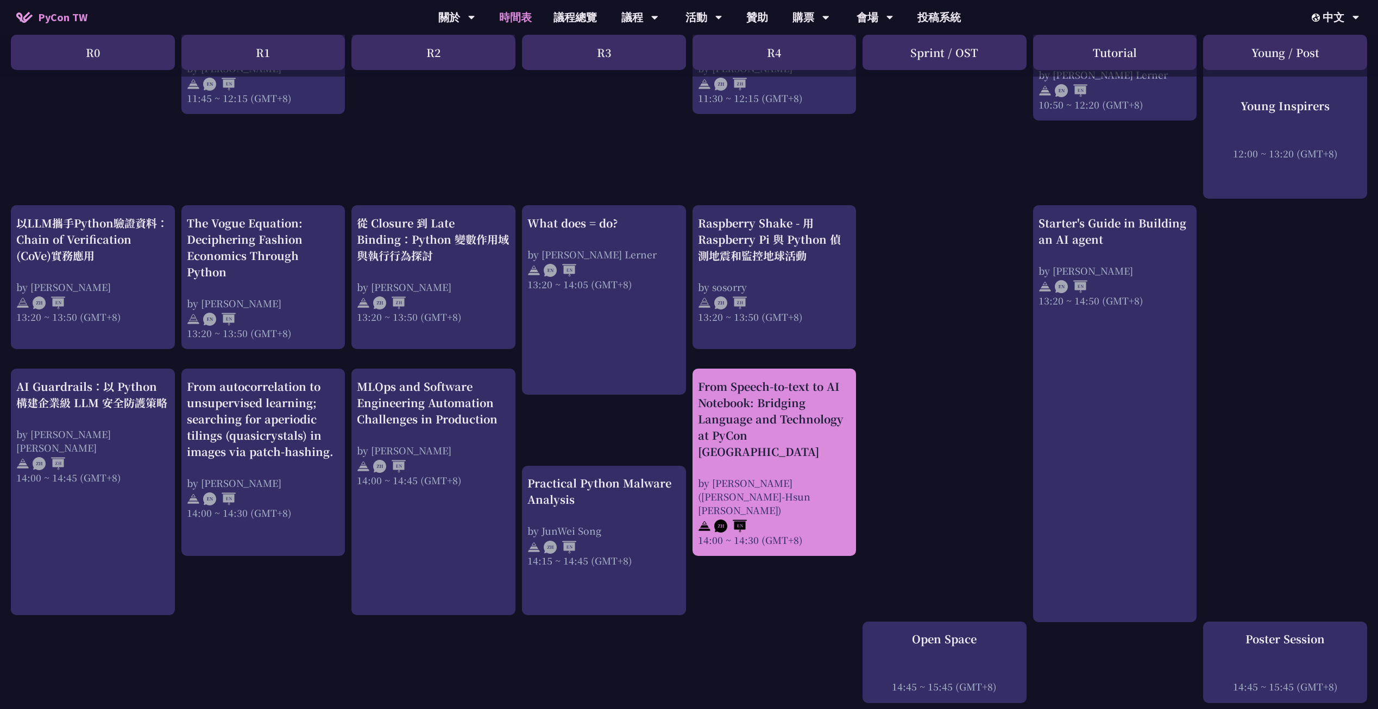
scroll to position [847, 0]
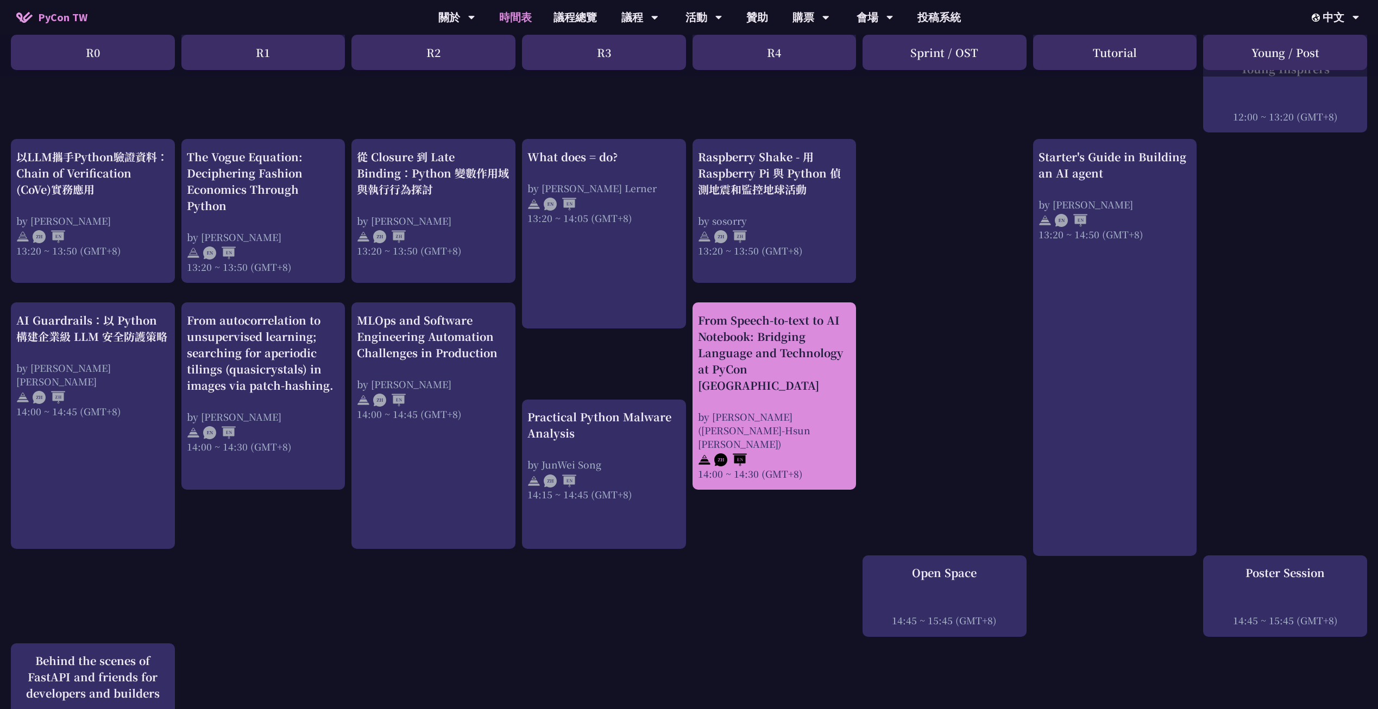
drag, startPoint x: 728, startPoint y: 307, endPoint x: 698, endPoint y: 304, distance: 29.5
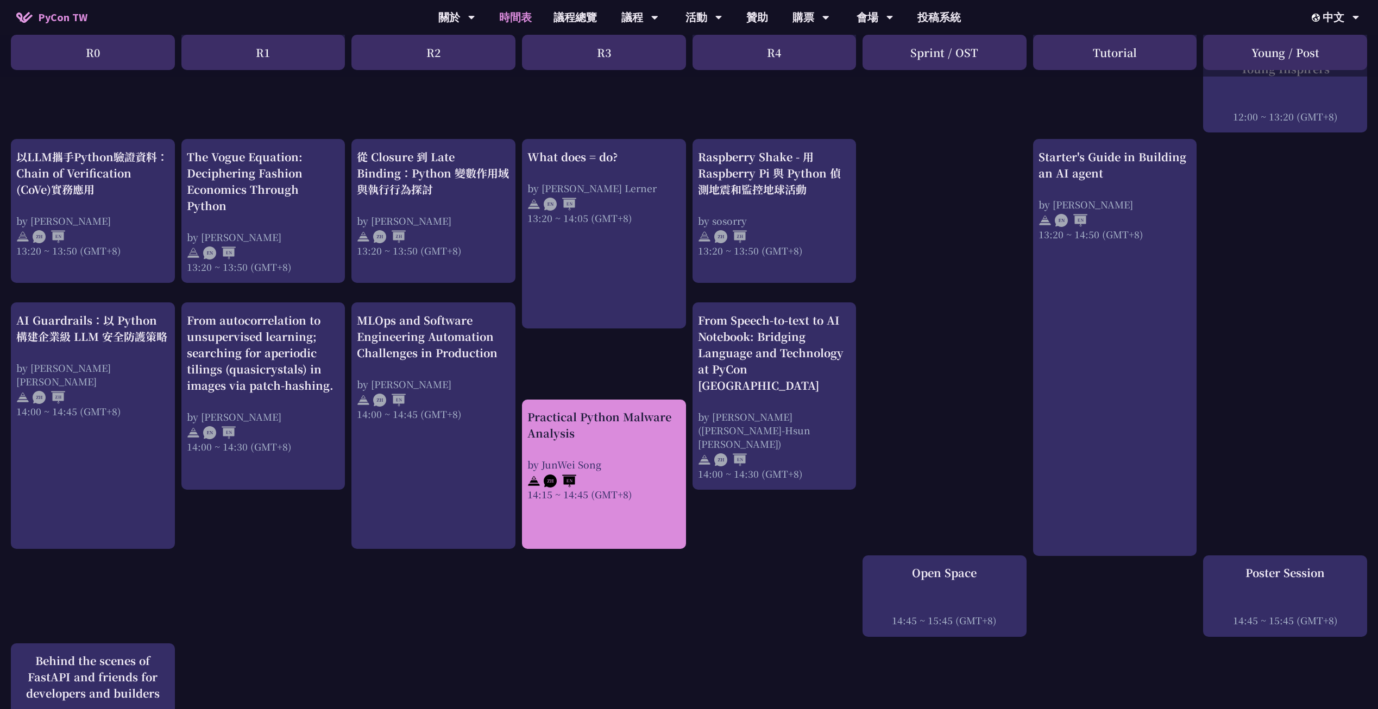
click at [647, 409] on div "Practical Python Malware Analysis" at bounding box center [603, 425] width 153 height 33
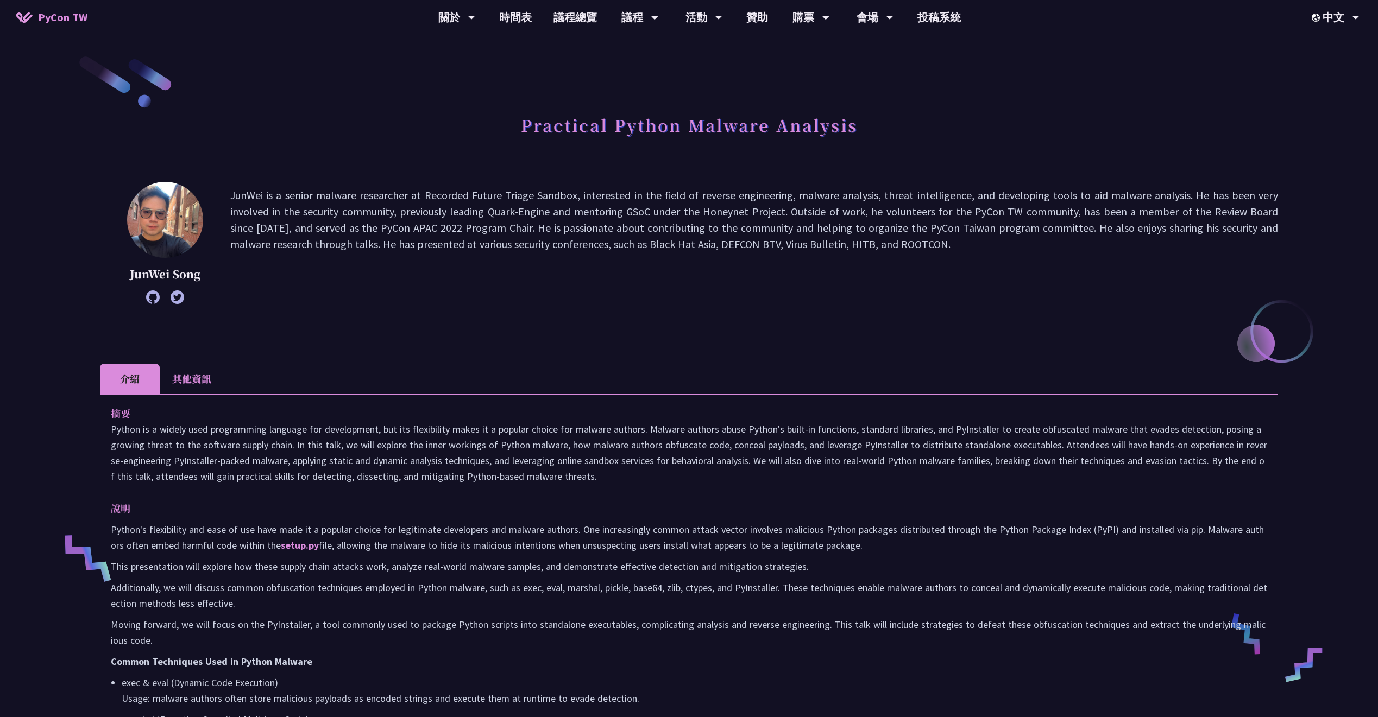
drag, startPoint x: 760, startPoint y: 422, endPoint x: 664, endPoint y: 384, distance: 103.9
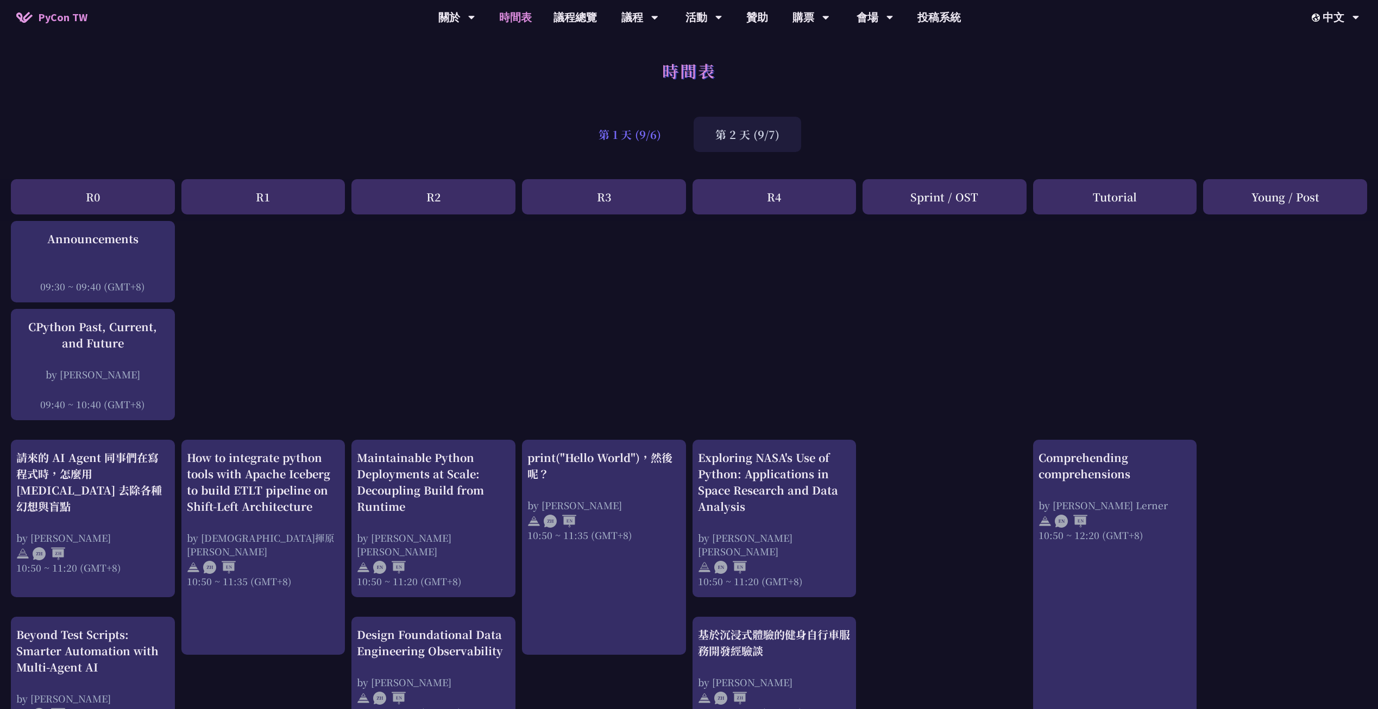
click at [637, 137] on div "第 1 天 (9/6)" at bounding box center [630, 134] width 106 height 35
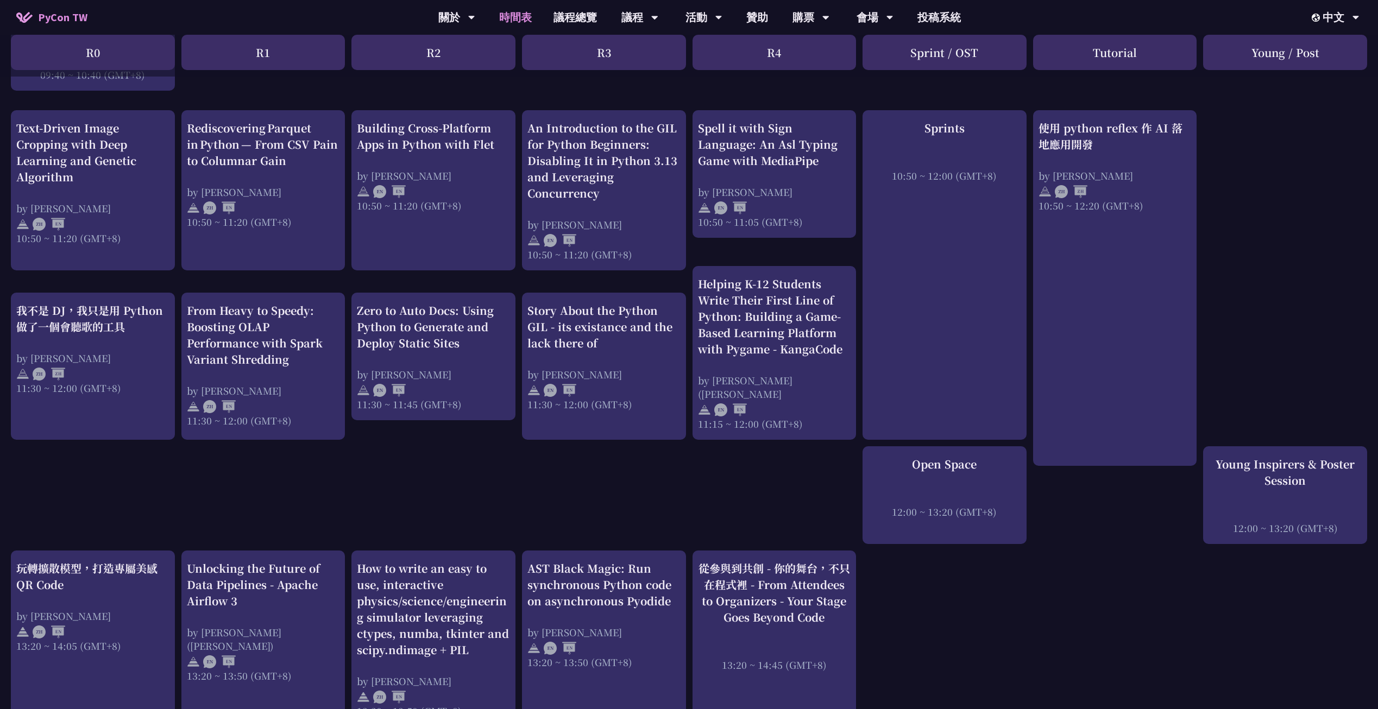
scroll to position [335, 0]
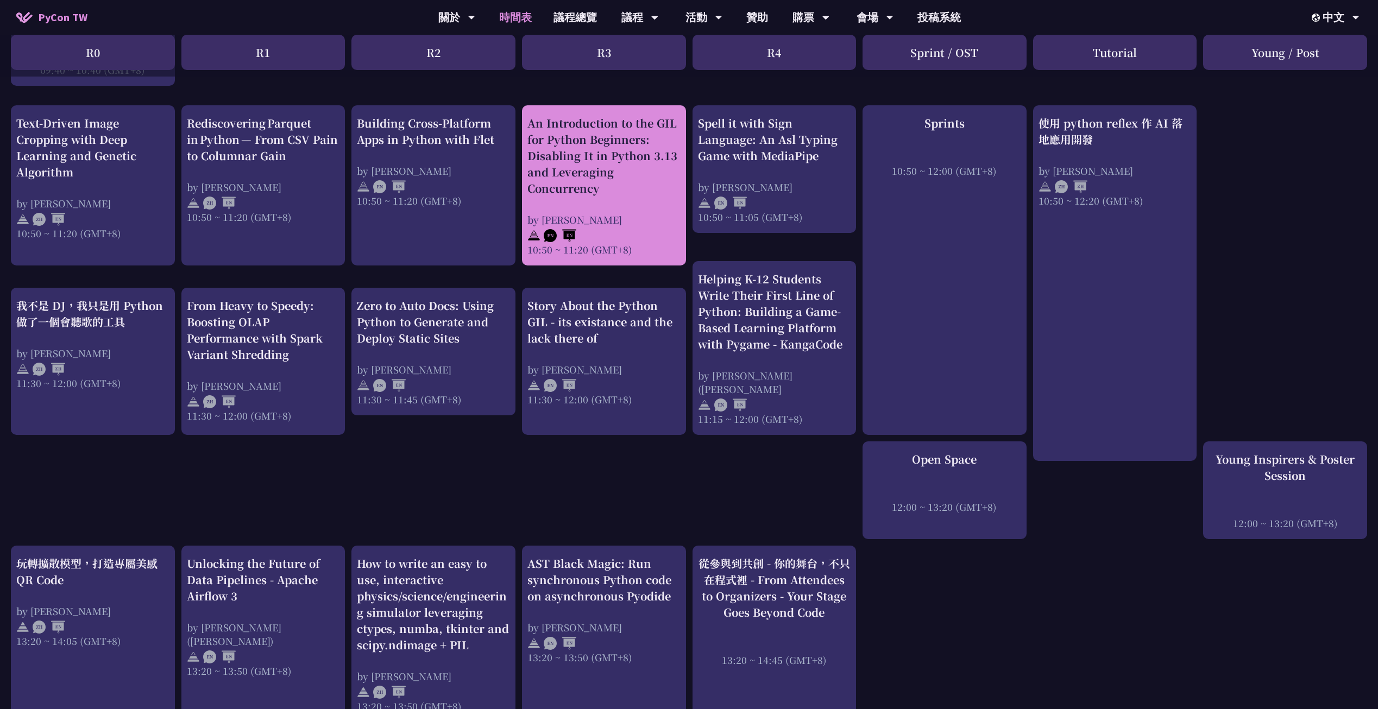
drag, startPoint x: 704, startPoint y: 264, endPoint x: 672, endPoint y: 258, distance: 32.6
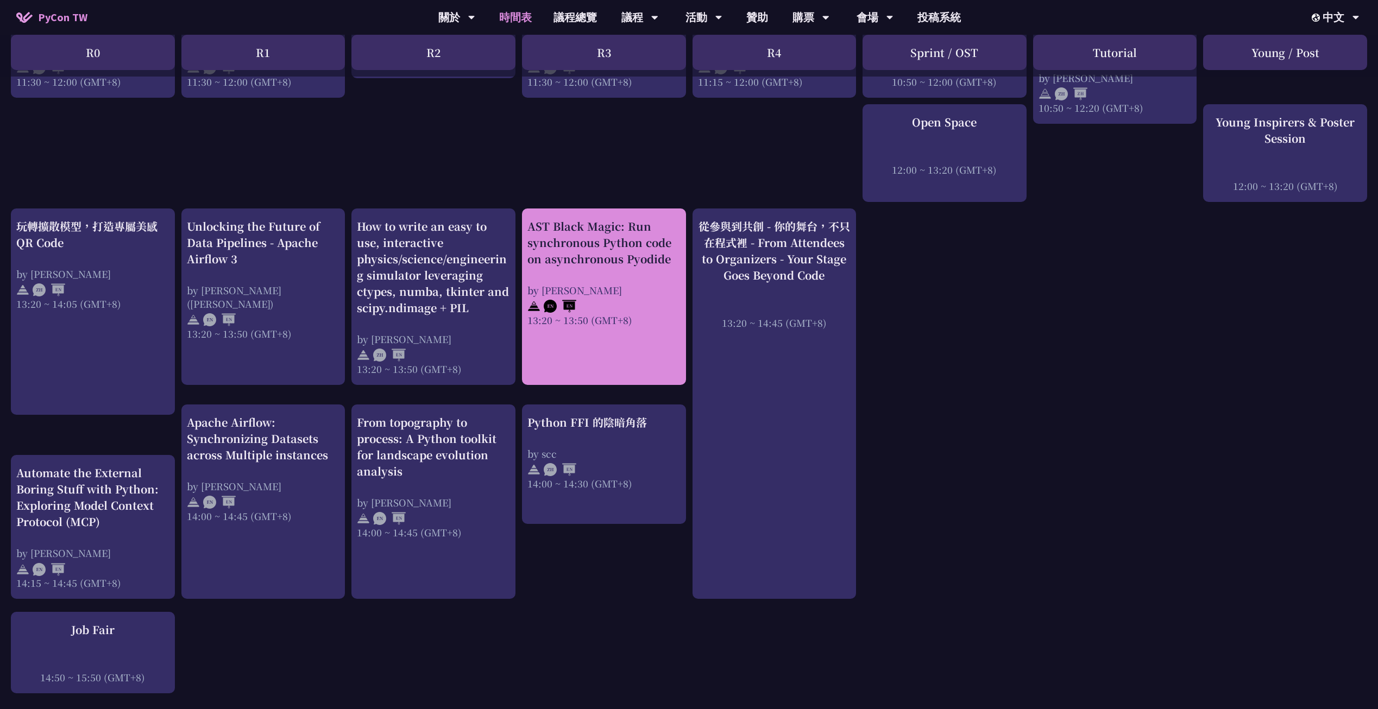
scroll to position [704, 0]
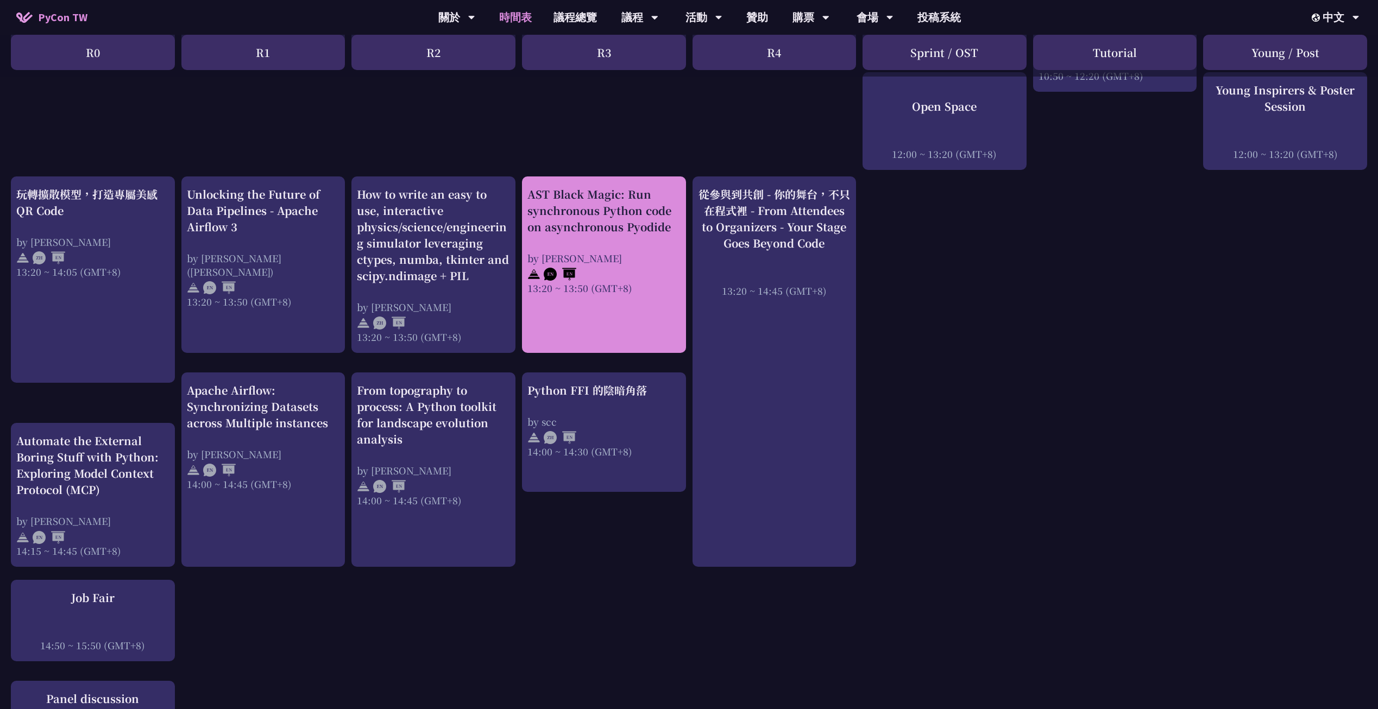
drag, startPoint x: 593, startPoint y: 247, endPoint x: 577, endPoint y: 241, distance: 17.4
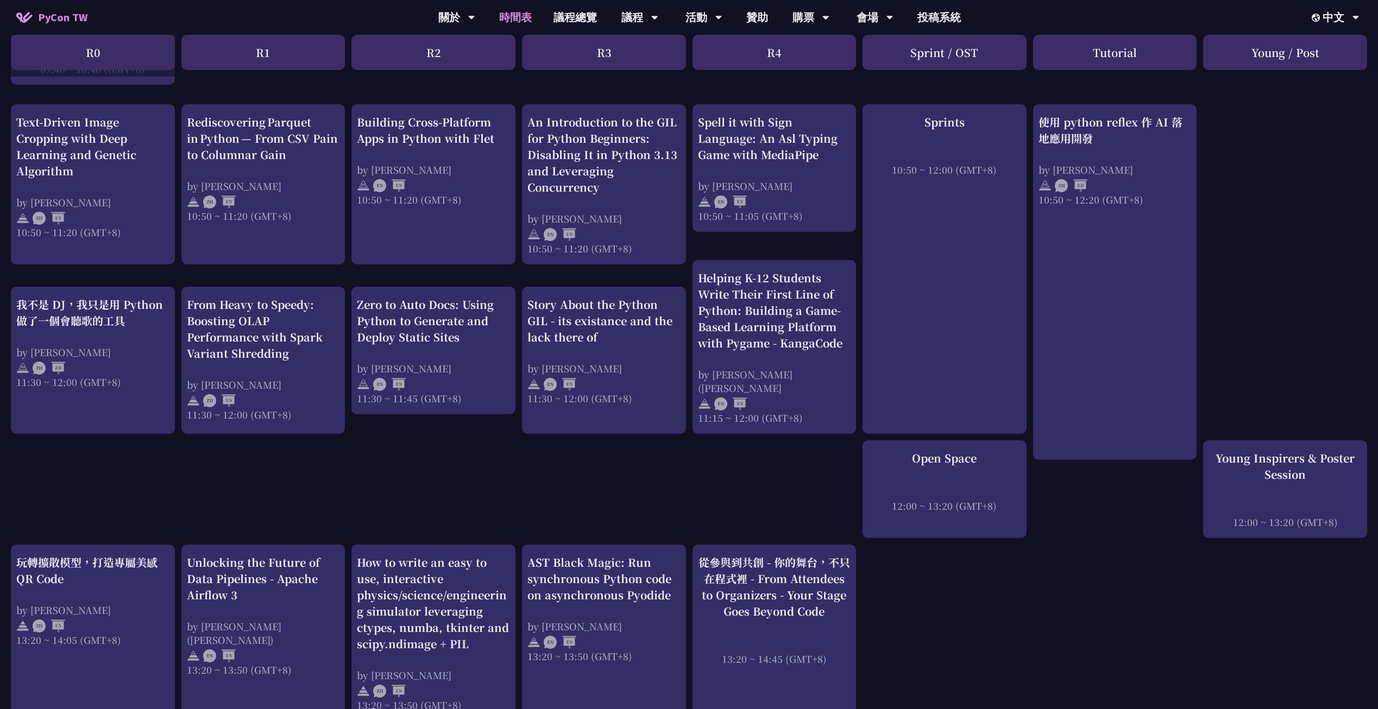
scroll to position [0, 0]
